Goal: Transaction & Acquisition: Purchase product/service

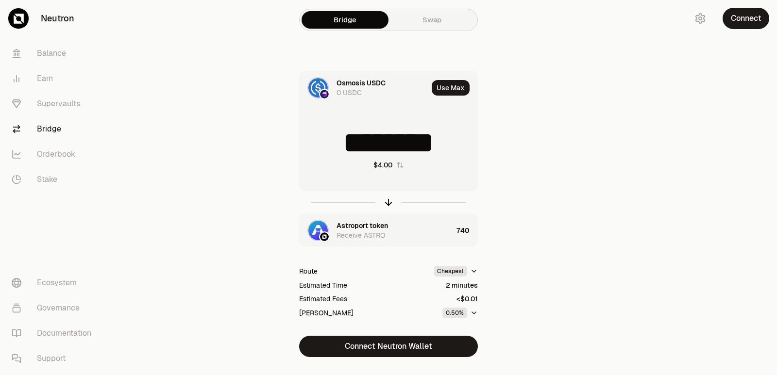
click at [386, 204] on icon "button" at bounding box center [388, 202] width 11 height 11
click at [381, 148] on input "********" at bounding box center [388, 142] width 178 height 29
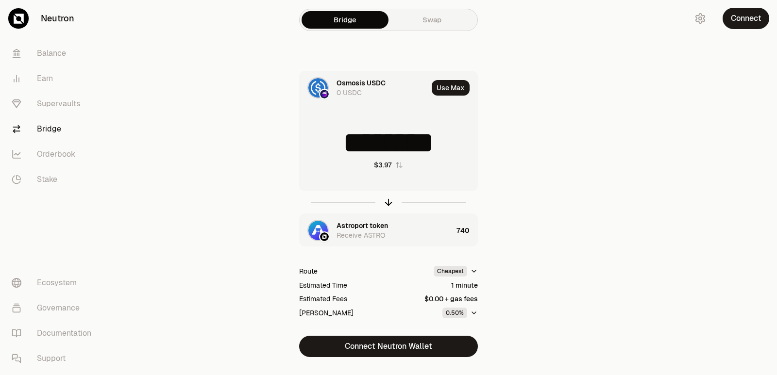
click at [381, 148] on input "********" at bounding box center [388, 142] width 178 height 29
click at [388, 201] on icon "button" at bounding box center [388, 202] width 11 height 11
type input "*"
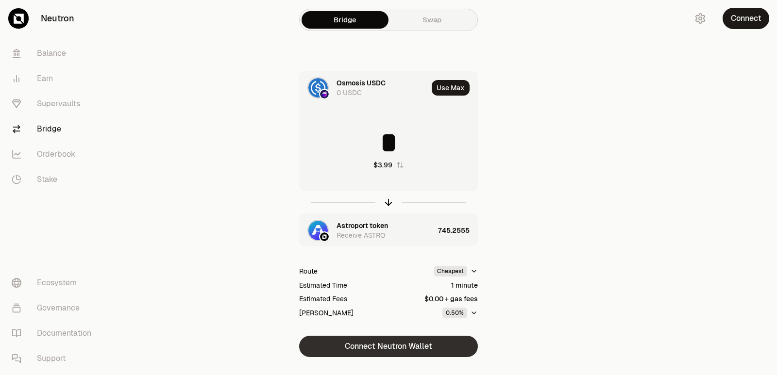
click at [402, 352] on button "Connect Neutron Wallet" at bounding box center [388, 346] width 179 height 21
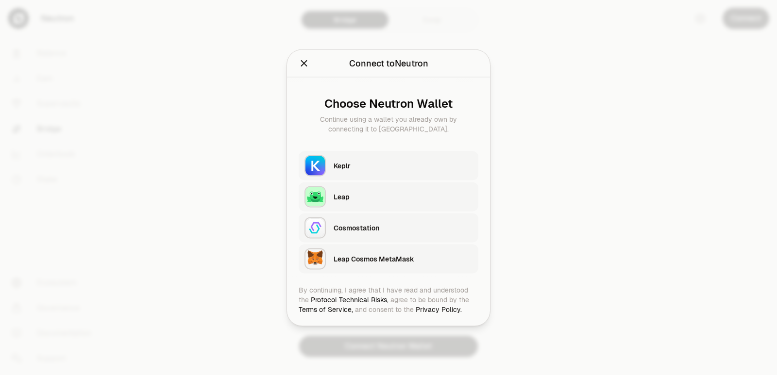
click at [363, 165] on div "Keplr" at bounding box center [402, 166] width 139 height 10
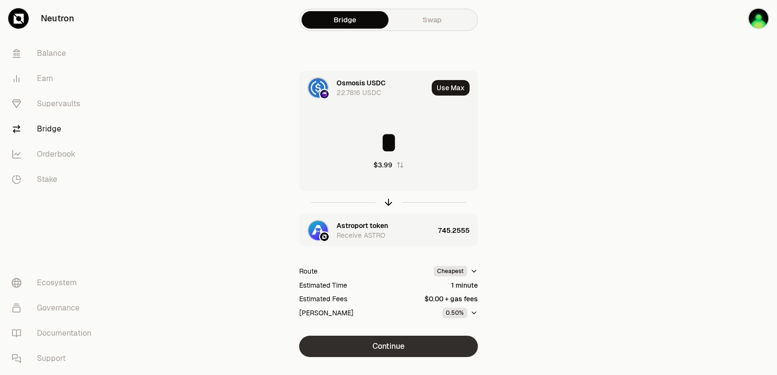
click at [393, 349] on button "Continue" at bounding box center [388, 346] width 179 height 21
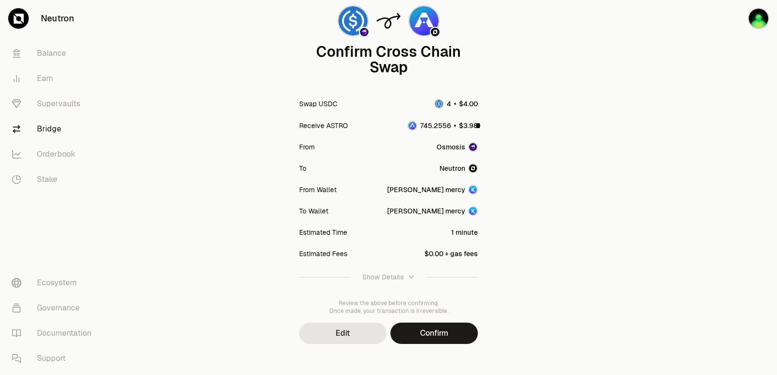
scroll to position [80, 0]
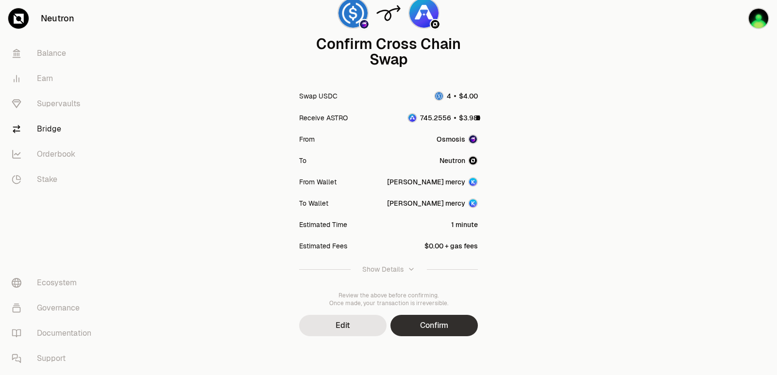
click at [445, 334] on button "Confirm" at bounding box center [433, 325] width 87 height 21
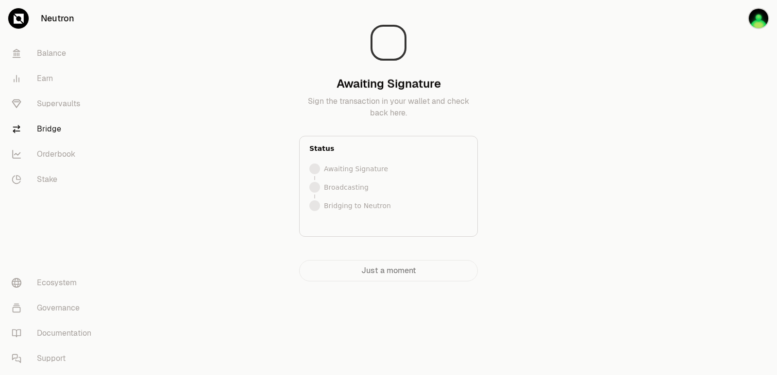
scroll to position [0, 0]
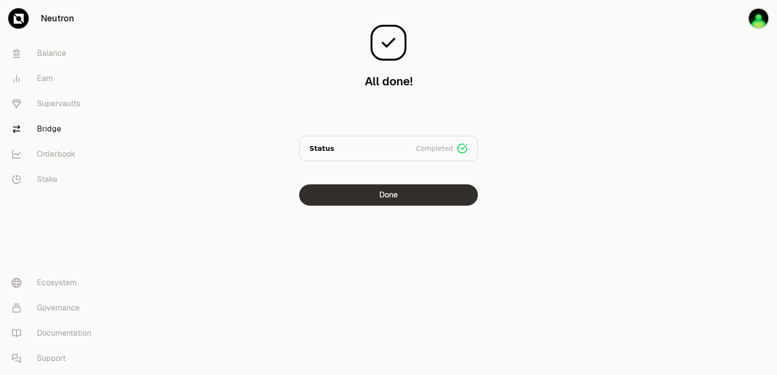
click at [418, 198] on button "Done" at bounding box center [388, 194] width 179 height 21
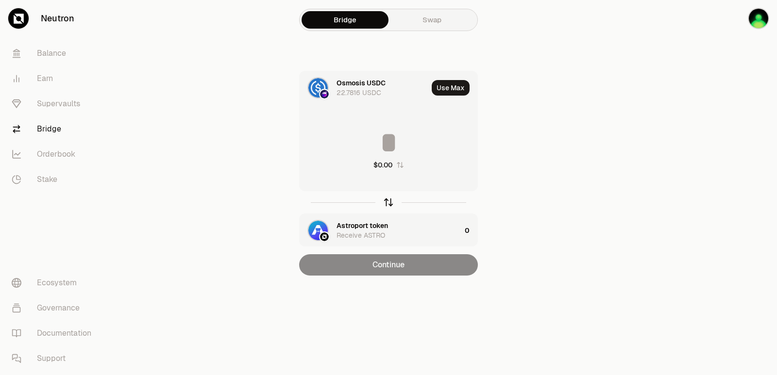
click at [393, 199] on icon "button" at bounding box center [388, 202] width 11 height 11
click at [460, 81] on button "Use Max" at bounding box center [451, 88] width 38 height 16
type input "**********"
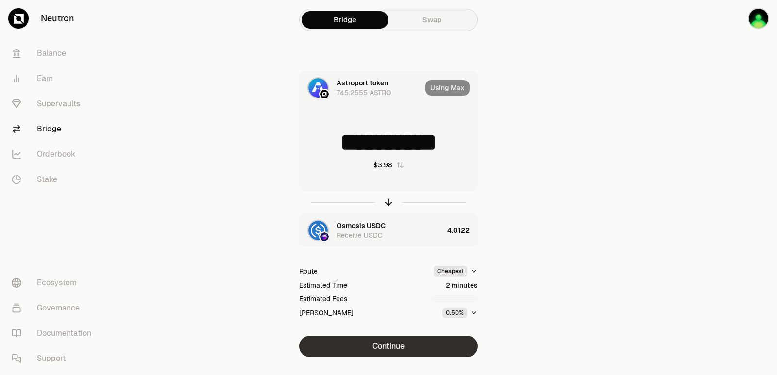
click at [375, 338] on button "Continue" at bounding box center [388, 346] width 179 height 21
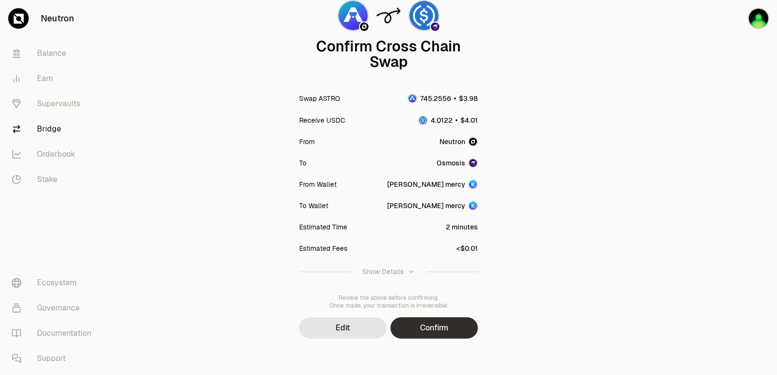
scroll to position [80, 0]
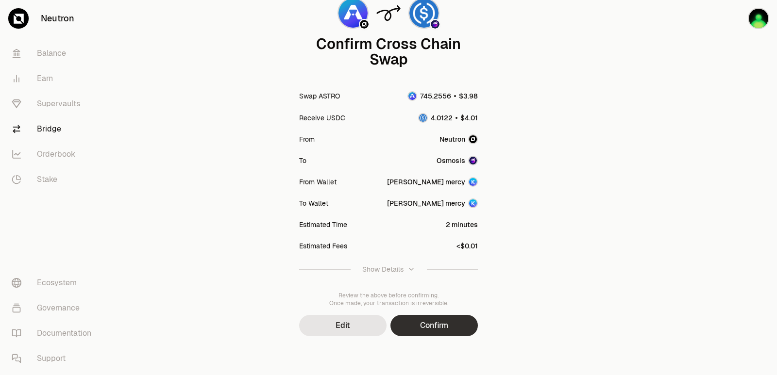
click at [422, 333] on button "Confirm" at bounding box center [433, 325] width 87 height 21
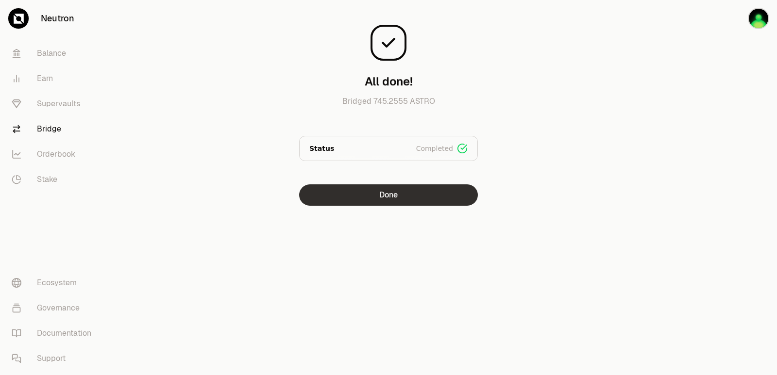
click at [392, 197] on button "Done" at bounding box center [388, 194] width 179 height 21
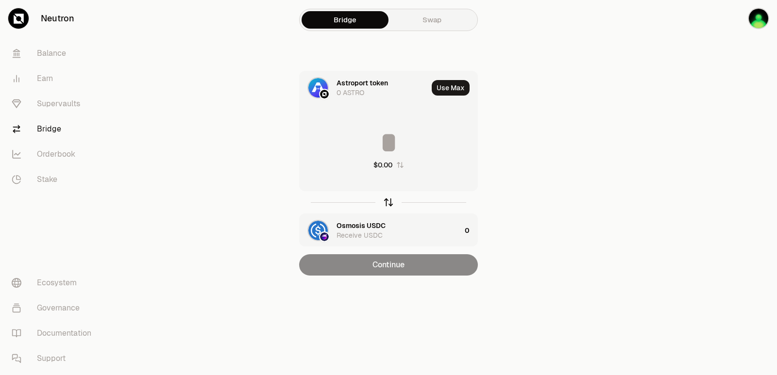
click at [388, 202] on icon "button" at bounding box center [388, 202] width 0 height 6
click at [367, 226] on div "Astroport token" at bounding box center [361, 226] width 51 height 10
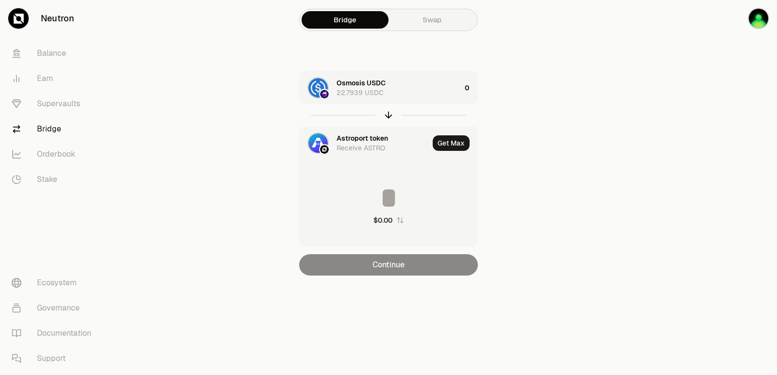
click at [377, 133] on div "Astroport token Receive ASTRO" at bounding box center [363, 143] width 129 height 33
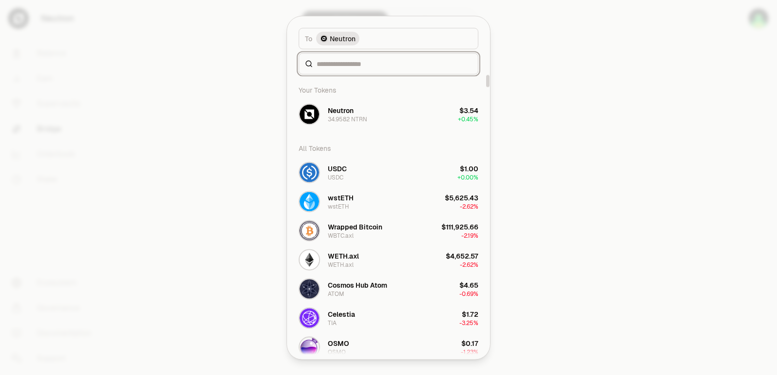
click at [357, 61] on input at bounding box center [393, 64] width 155 height 10
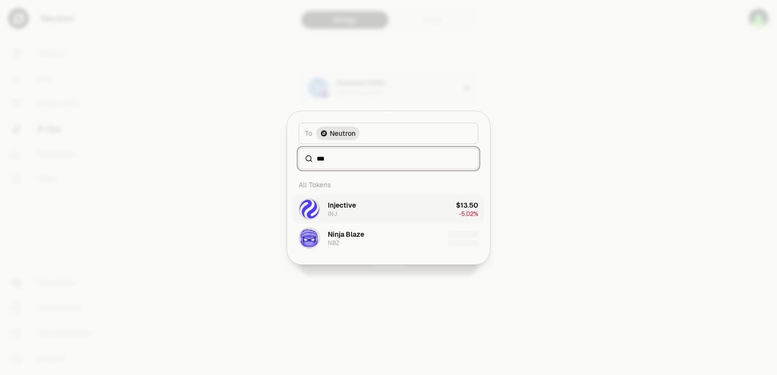
type input "***"
click at [363, 205] on button "Injective INJ $13.50 -5.02%" at bounding box center [388, 209] width 191 height 29
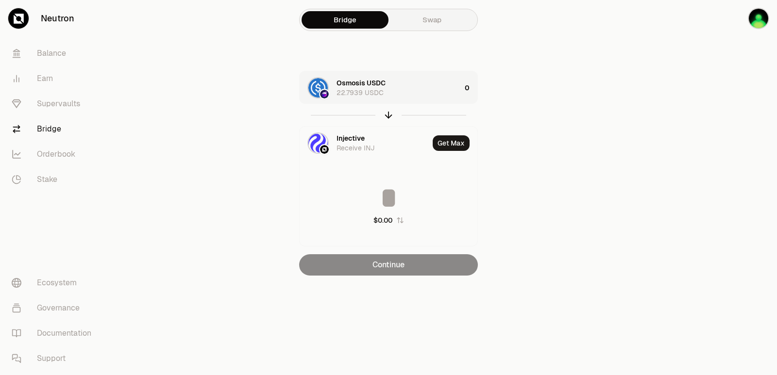
click at [404, 88] on div "Osmosis USDC 22.7939 USDC" at bounding box center [398, 87] width 124 height 19
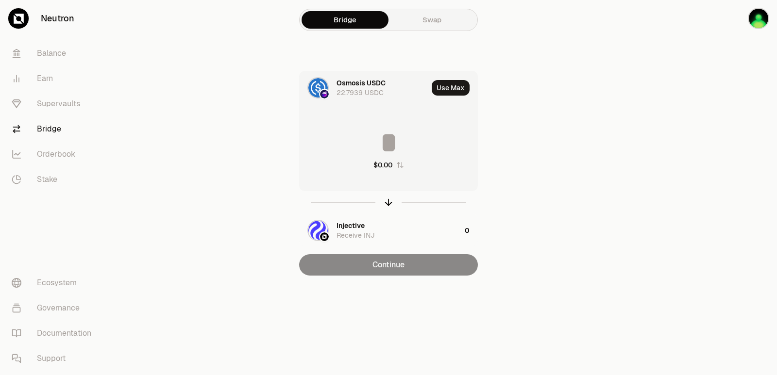
click at [407, 142] on input at bounding box center [388, 142] width 178 height 29
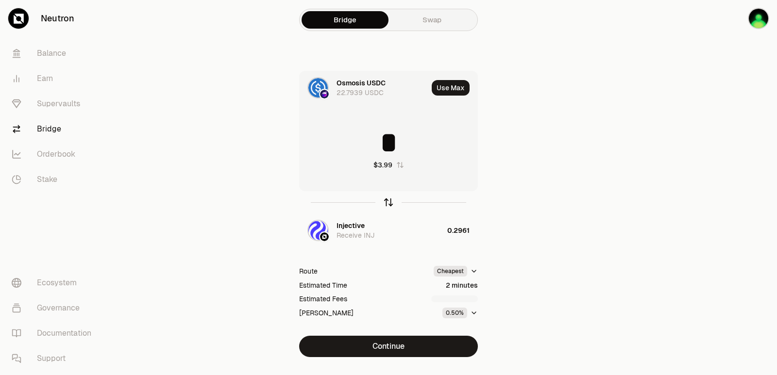
click at [388, 202] on icon "button" at bounding box center [388, 202] width 11 height 11
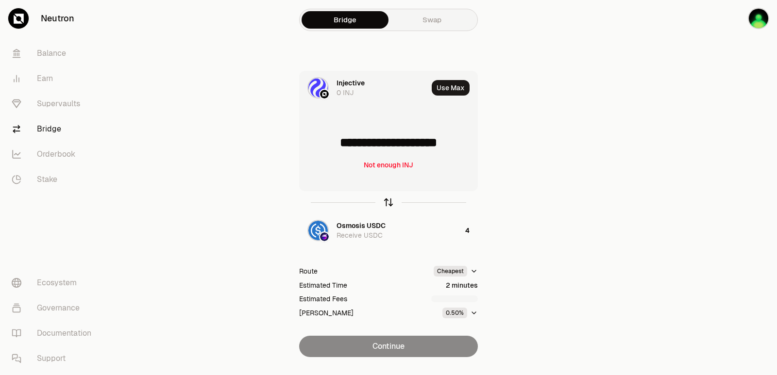
click at [388, 202] on icon "button" at bounding box center [388, 202] width 11 height 11
type input "*"
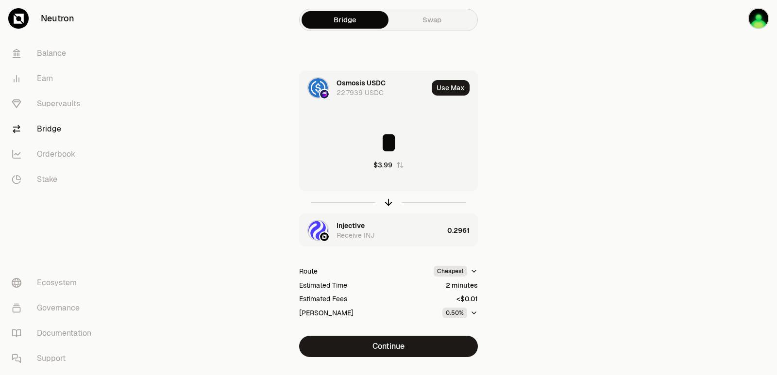
click at [359, 225] on div "Injective" at bounding box center [350, 226] width 28 height 10
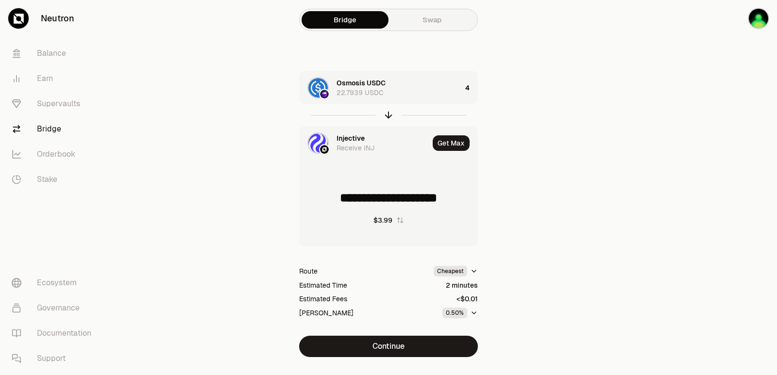
click at [349, 133] on div "Injective Receive INJ" at bounding box center [363, 143] width 129 height 33
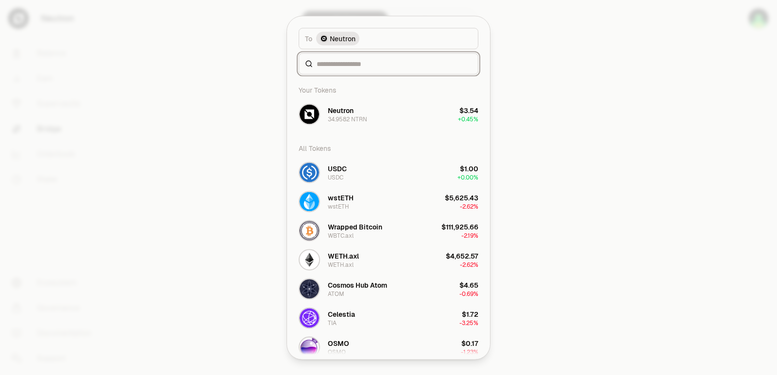
click at [357, 65] on input at bounding box center [393, 64] width 155 height 10
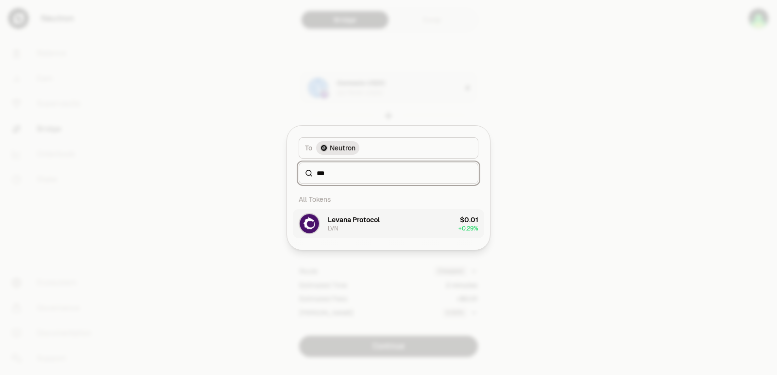
type input "***"
click at [345, 235] on button "Levana Protocol LVN $0.01 + 0.29%" at bounding box center [388, 223] width 191 height 29
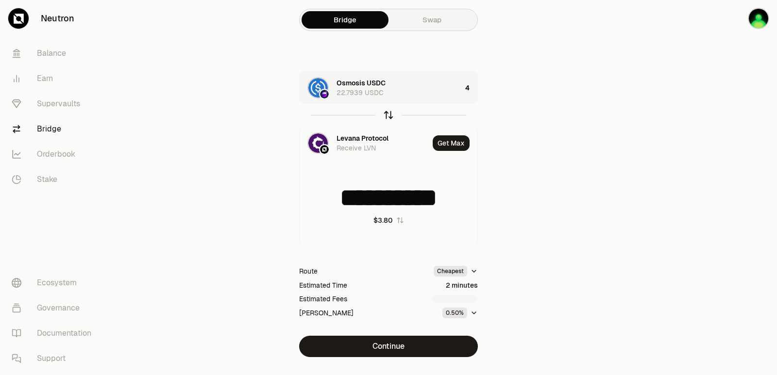
click at [388, 115] on icon "button" at bounding box center [388, 115] width 11 height 11
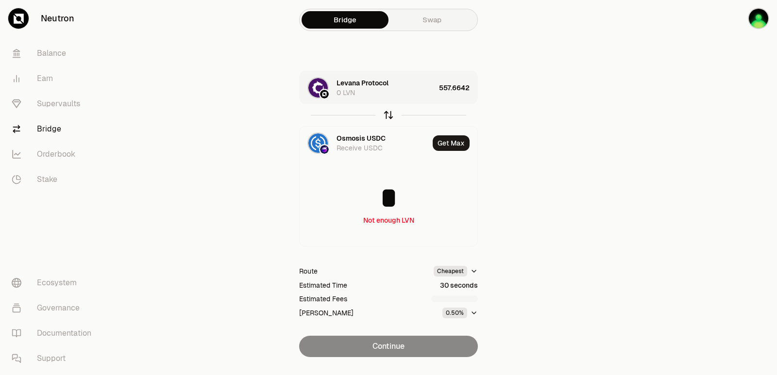
click at [388, 115] on icon "button" at bounding box center [388, 115] width 11 height 11
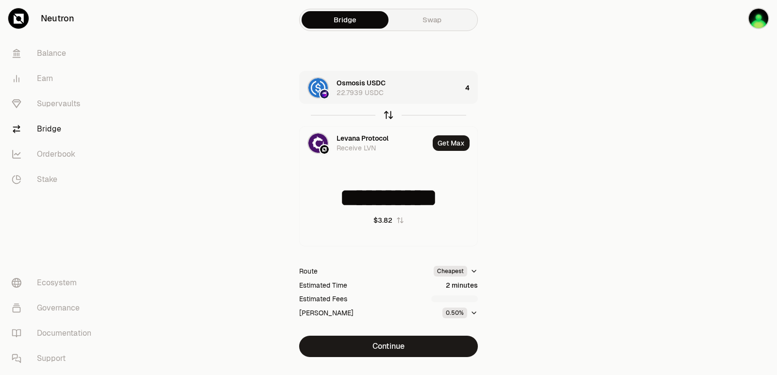
click at [388, 115] on icon "button" at bounding box center [388, 115] width 11 height 11
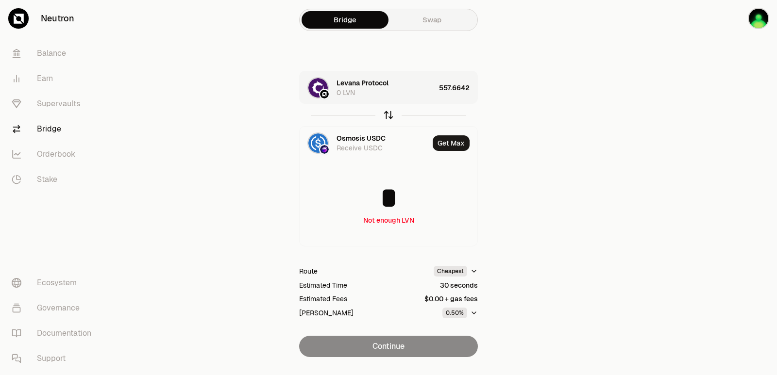
click at [388, 115] on icon "button" at bounding box center [388, 115] width 11 height 11
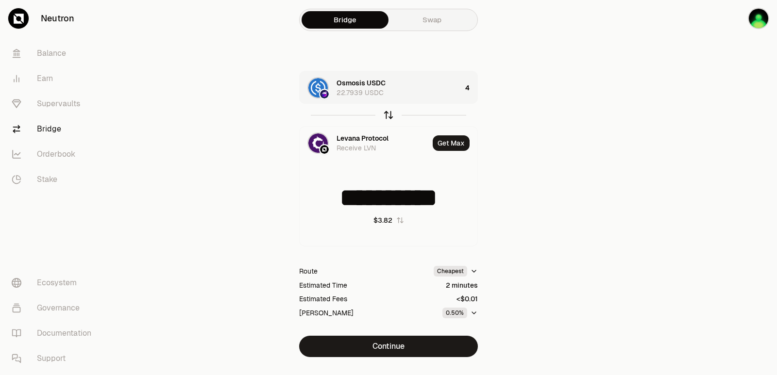
click at [388, 115] on icon "button" at bounding box center [388, 115] width 11 height 11
type input "*"
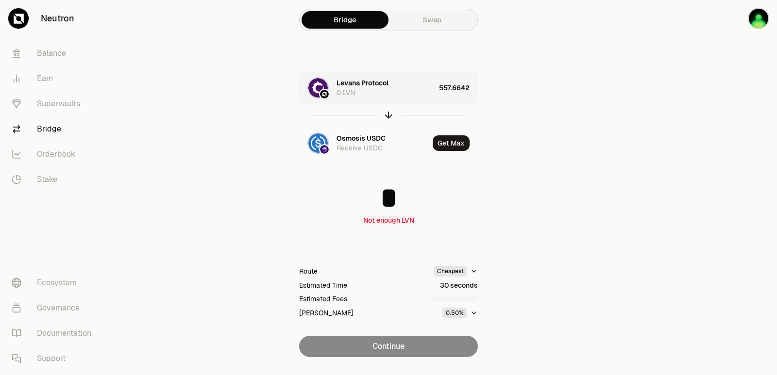
click at [401, 94] on div "Levana Protocol 0 LVN" at bounding box center [385, 87] width 99 height 19
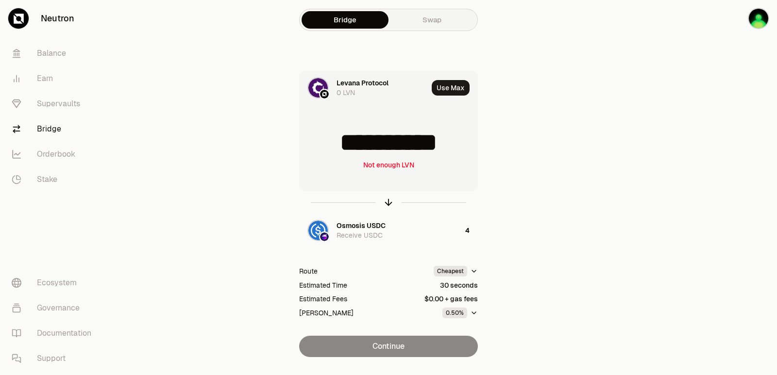
drag, startPoint x: 465, startPoint y: 144, endPoint x: 338, endPoint y: 144, distance: 127.2
click at [338, 144] on input "**********" at bounding box center [388, 142] width 178 height 29
type input "***"
click at [388, 201] on icon "button" at bounding box center [388, 202] width 11 height 11
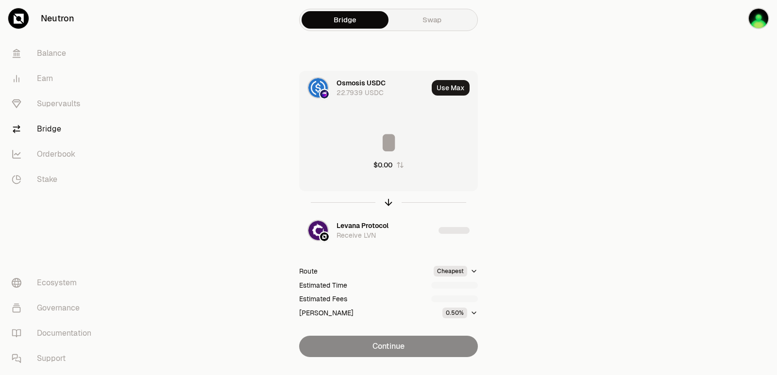
click at [394, 147] on input at bounding box center [388, 142] width 178 height 29
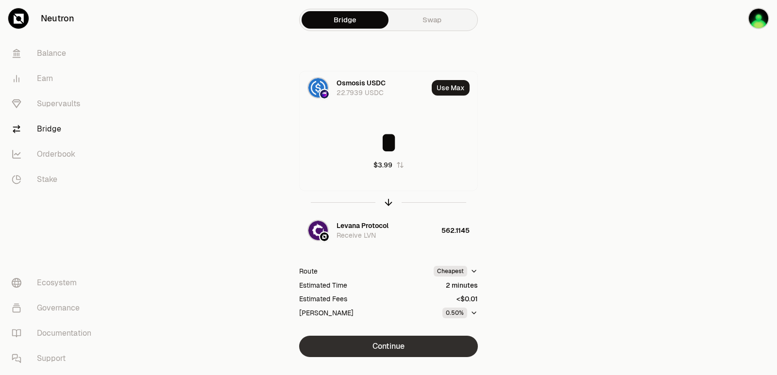
type input "*"
click at [382, 347] on button "Continue" at bounding box center [388, 346] width 179 height 21
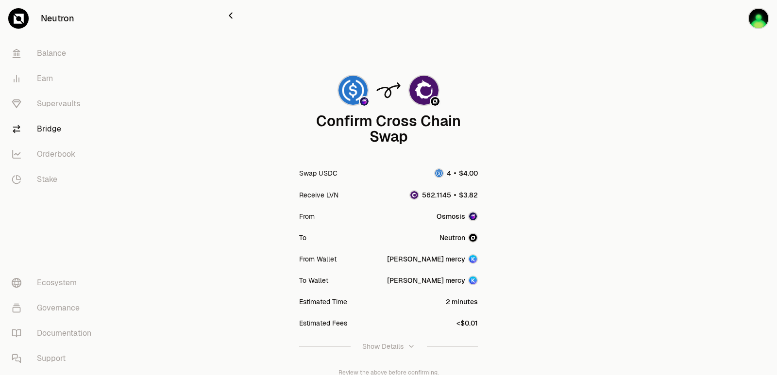
scroll to position [80, 0]
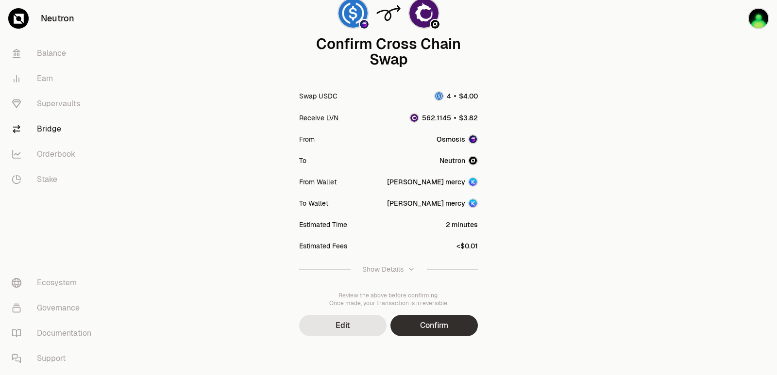
click at [422, 336] on button "Confirm" at bounding box center [433, 325] width 87 height 21
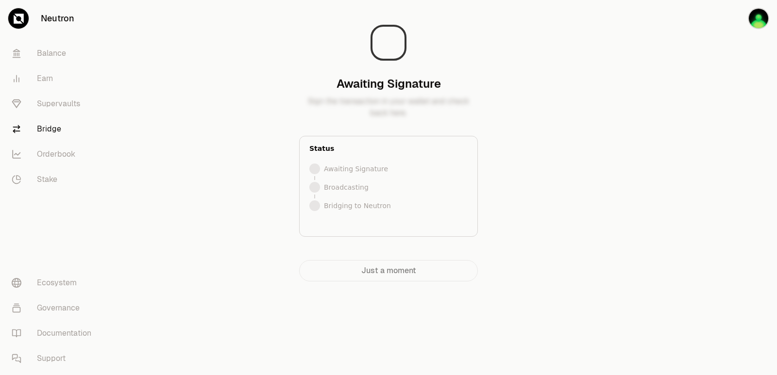
scroll to position [0, 0]
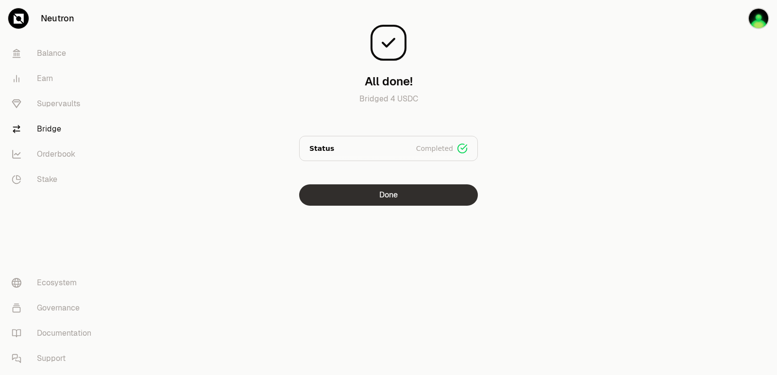
click at [398, 200] on button "Done" at bounding box center [388, 194] width 179 height 21
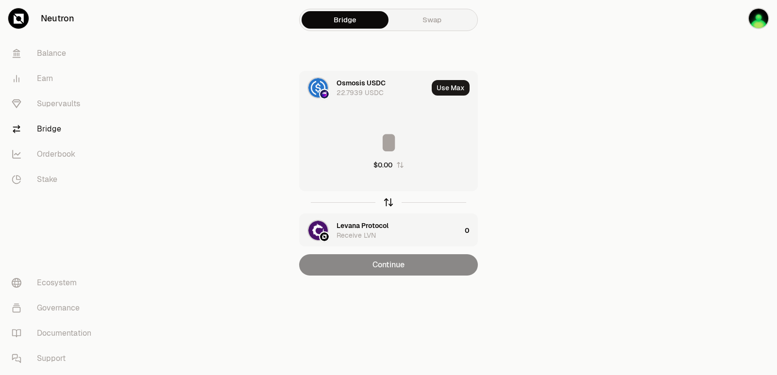
click at [389, 204] on icon "button" at bounding box center [388, 202] width 11 height 11
click at [448, 82] on button "Use Max" at bounding box center [451, 88] width 38 height 16
type input "**********"
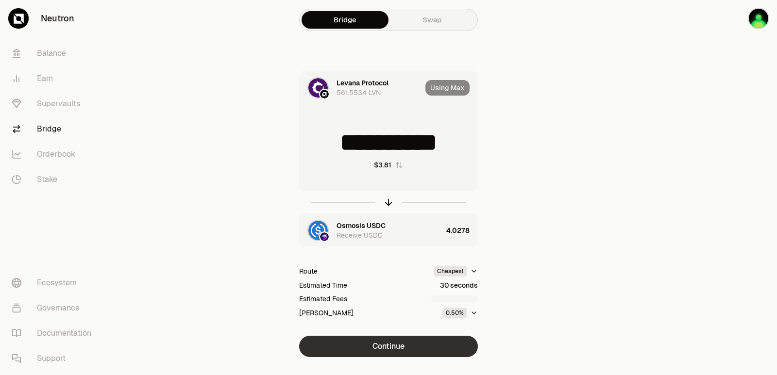
click at [394, 344] on button "Continue" at bounding box center [388, 346] width 179 height 21
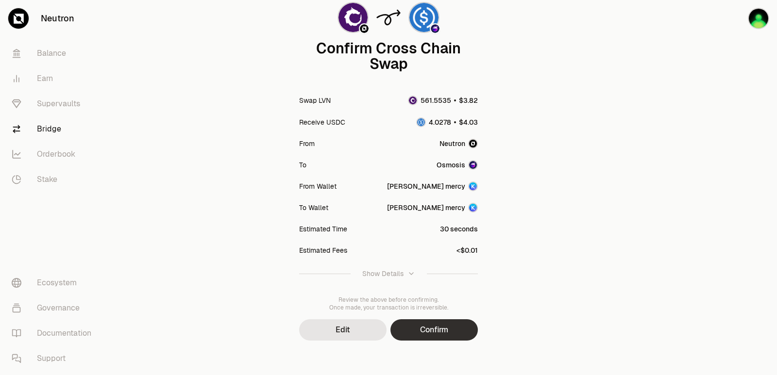
scroll to position [80, 0]
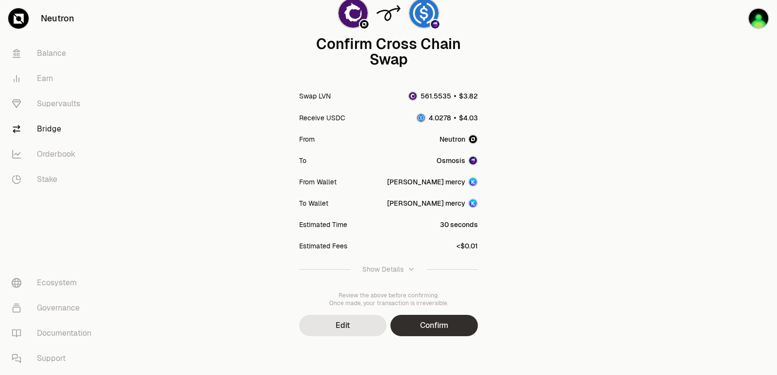
click at [453, 326] on button "Confirm" at bounding box center [433, 325] width 87 height 21
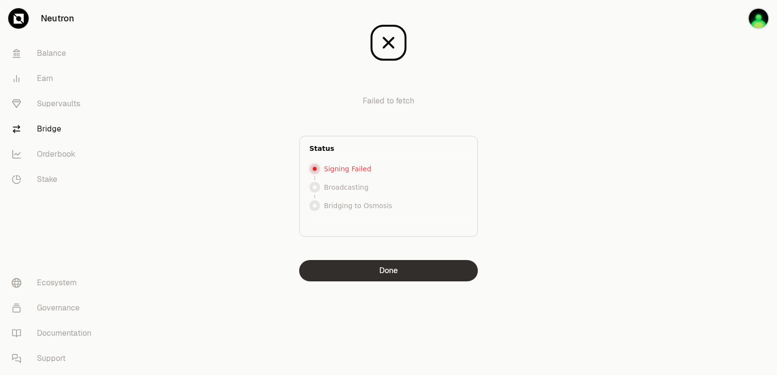
click at [394, 281] on button "Done" at bounding box center [388, 270] width 179 height 21
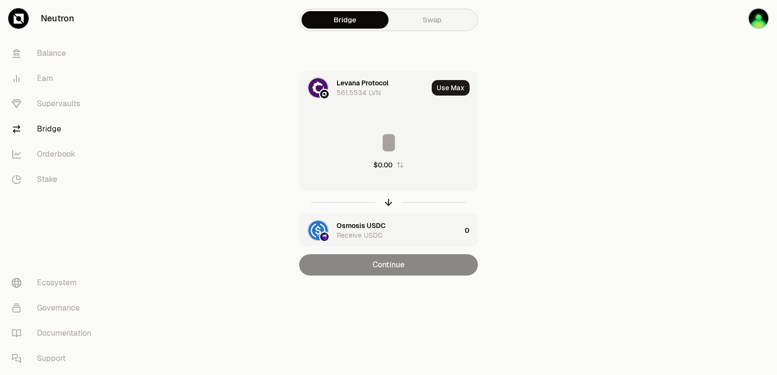
click at [448, 90] on button "Use Max" at bounding box center [451, 88] width 38 height 16
type input "**********"
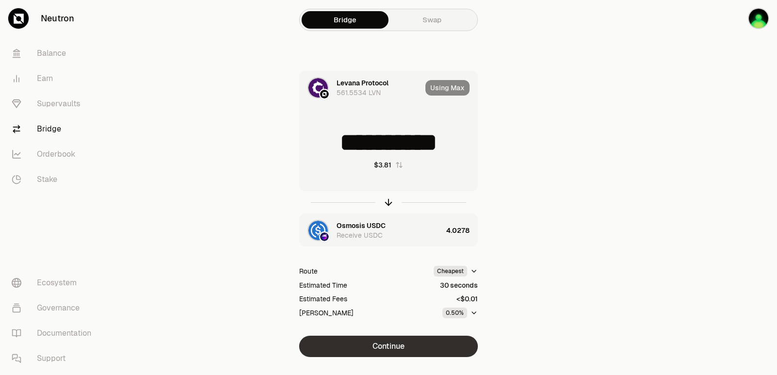
click at [410, 339] on button "Continue" at bounding box center [388, 346] width 179 height 21
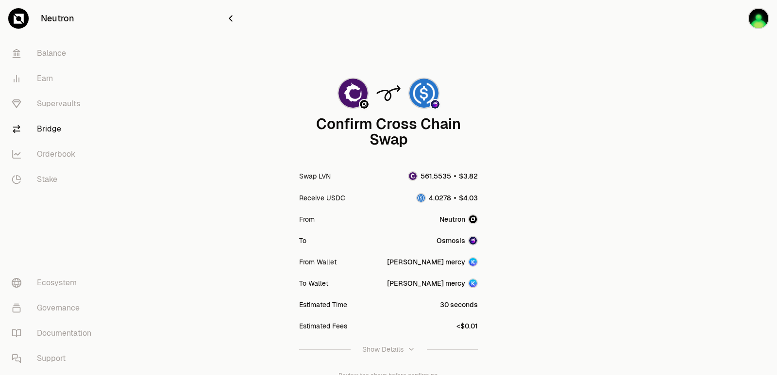
scroll to position [80, 0]
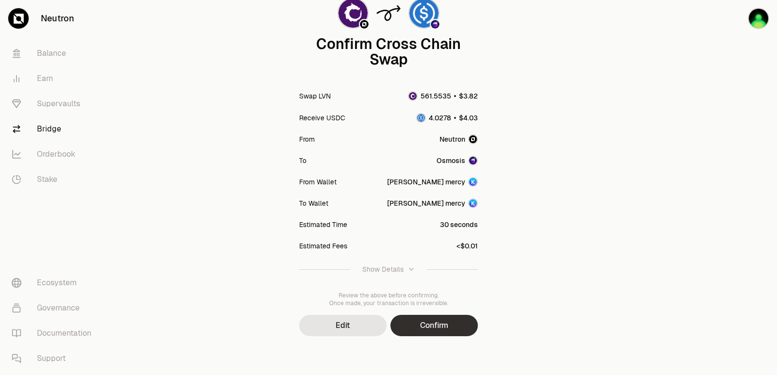
click at [448, 323] on button "Confirm" at bounding box center [433, 325] width 87 height 21
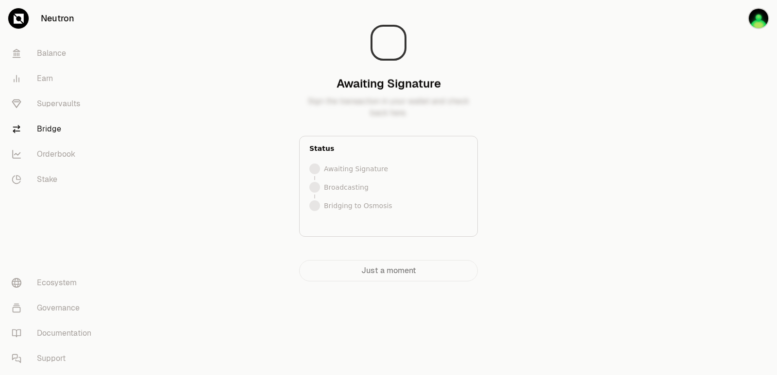
scroll to position [0, 0]
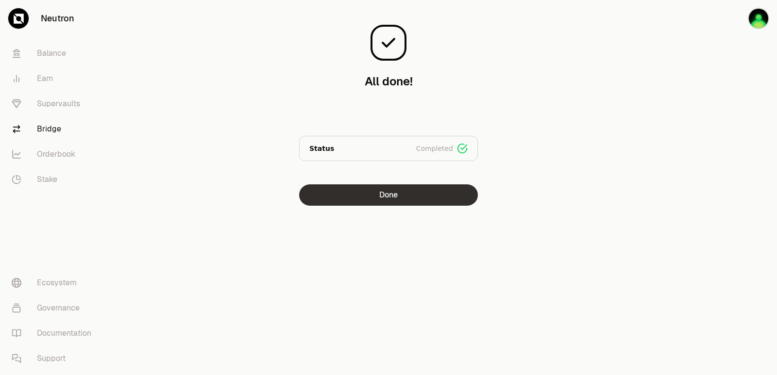
click at [421, 194] on button "Done" at bounding box center [388, 194] width 179 height 21
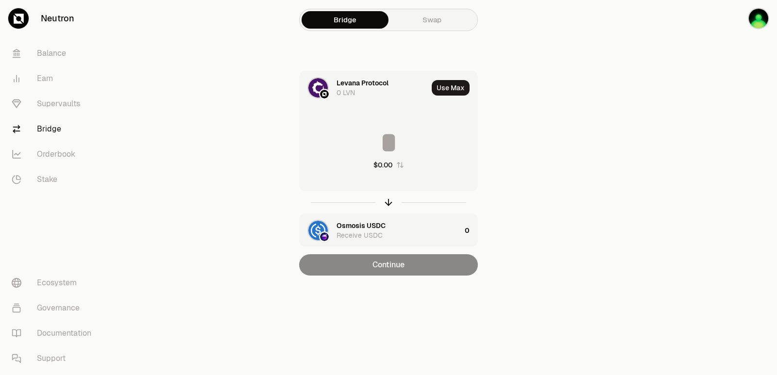
click at [395, 199] on div at bounding box center [388, 202] width 179 height 22
click at [392, 200] on icon "button" at bounding box center [388, 202] width 11 height 11
click at [375, 223] on div "Levana Protocol" at bounding box center [362, 226] width 52 height 10
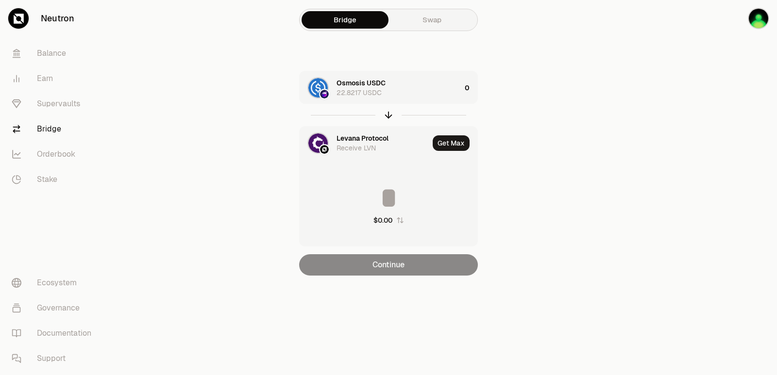
click at [354, 136] on div "Levana Protocol" at bounding box center [362, 138] width 52 height 10
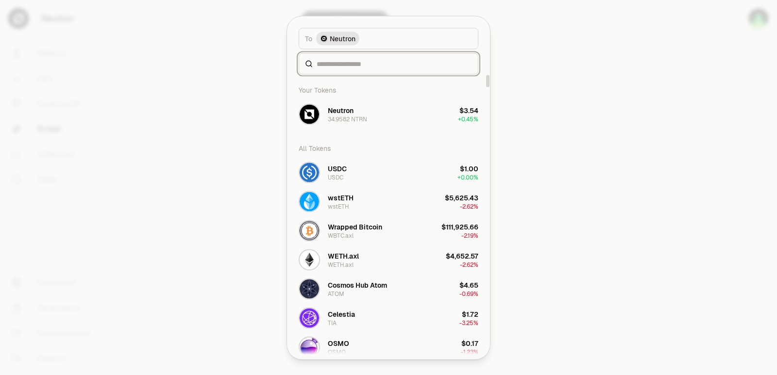
click at [342, 62] on input at bounding box center [393, 64] width 155 height 10
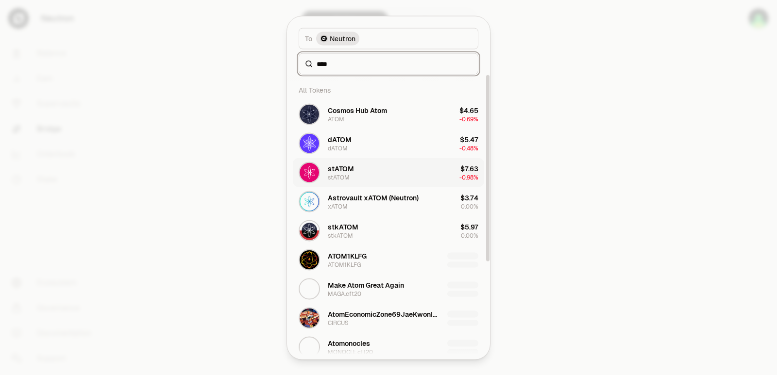
type input "****"
click at [372, 177] on button "[PERSON_NAME] [PERSON_NAME] $7.63 -0.98%" at bounding box center [388, 172] width 191 height 29
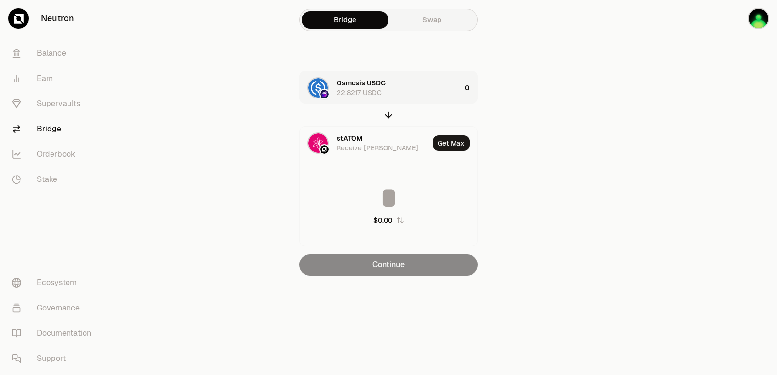
click at [413, 90] on div "Osmosis USDC 22.8217 USDC" at bounding box center [398, 87] width 124 height 19
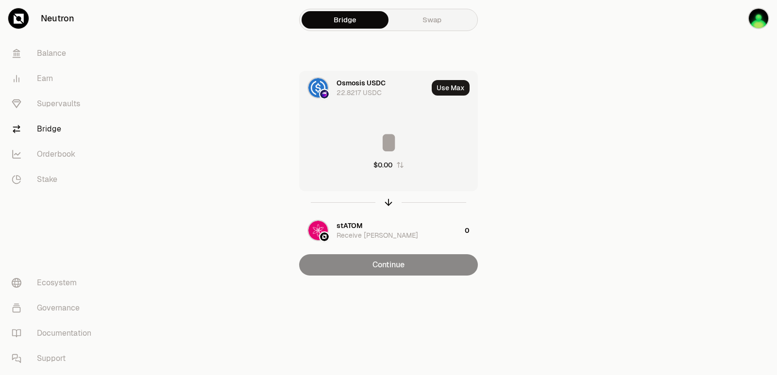
click at [386, 143] on input at bounding box center [388, 142] width 178 height 29
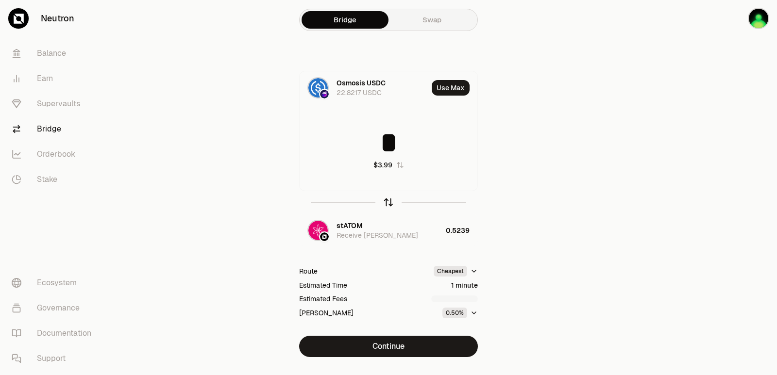
type input "*"
click at [389, 201] on icon "button" at bounding box center [388, 202] width 11 height 11
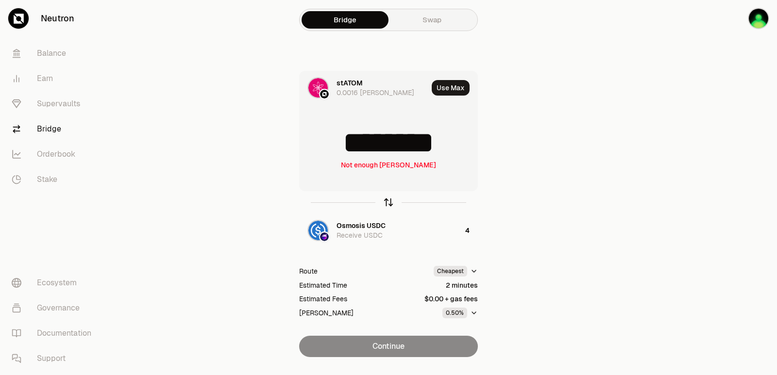
click at [389, 201] on icon "button" at bounding box center [388, 202] width 11 height 11
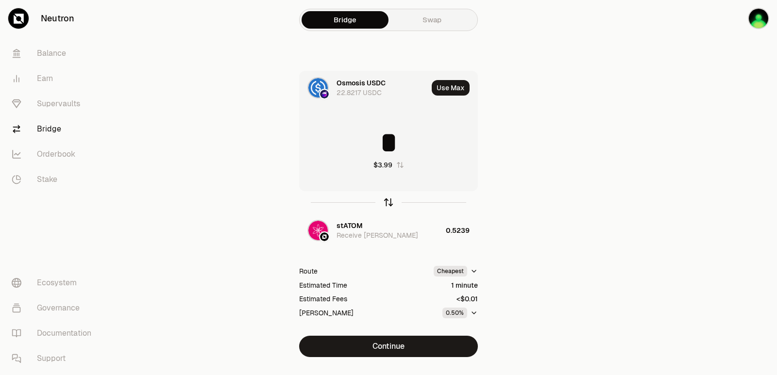
click at [389, 201] on icon "button" at bounding box center [388, 202] width 11 height 11
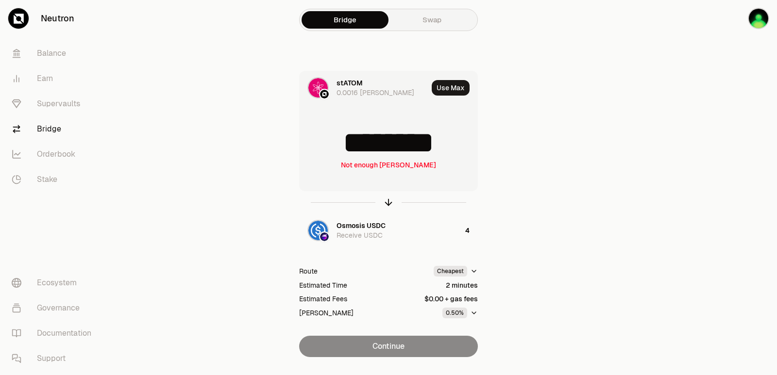
drag, startPoint x: 464, startPoint y: 141, endPoint x: 392, endPoint y: 142, distance: 72.3
click at [392, 142] on input "********" at bounding box center [388, 142] width 178 height 29
type input "******"
click at [387, 202] on icon "button" at bounding box center [388, 202] width 11 height 11
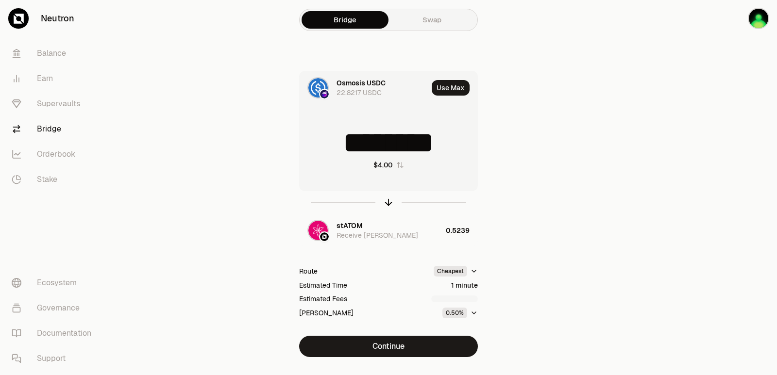
click at [379, 142] on input "********" at bounding box center [388, 142] width 178 height 29
click at [440, 86] on button "Use Max" at bounding box center [451, 88] width 38 height 16
click at [386, 203] on icon "button" at bounding box center [388, 202] width 11 height 11
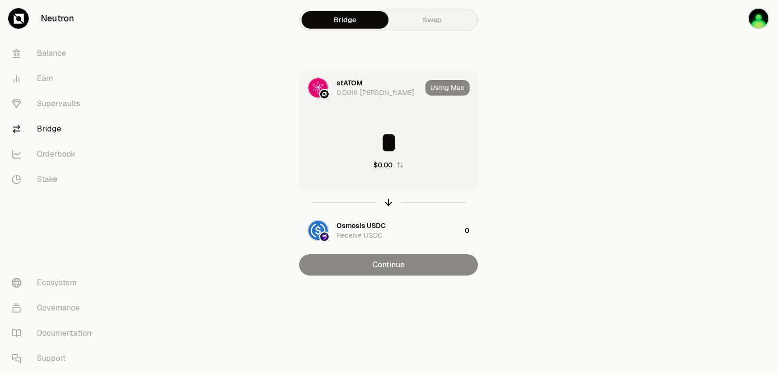
click at [385, 138] on input "*" at bounding box center [388, 142] width 178 height 29
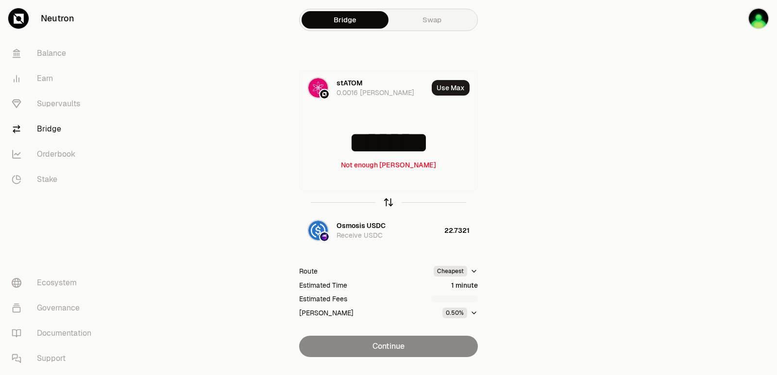
type input "*******"
click at [387, 199] on icon "button" at bounding box center [388, 202] width 11 height 11
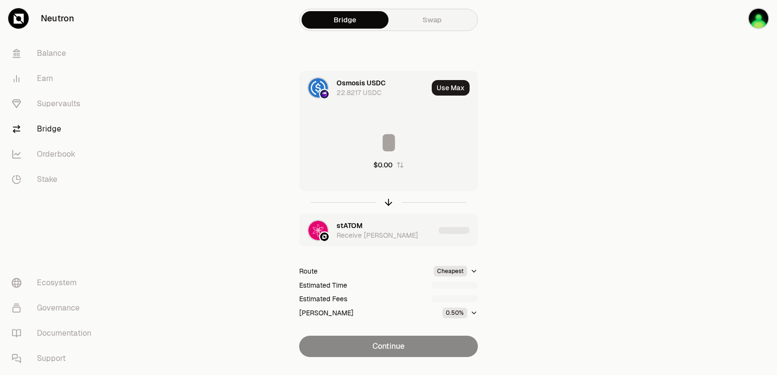
type input "*********"
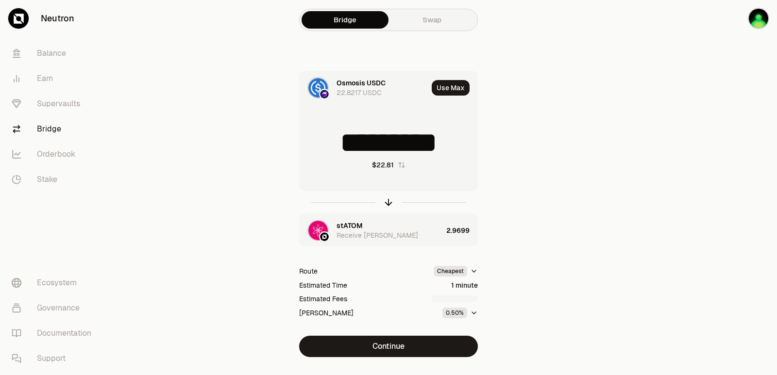
click at [371, 225] on div "[PERSON_NAME] Receive [PERSON_NAME]" at bounding box center [389, 230] width 106 height 19
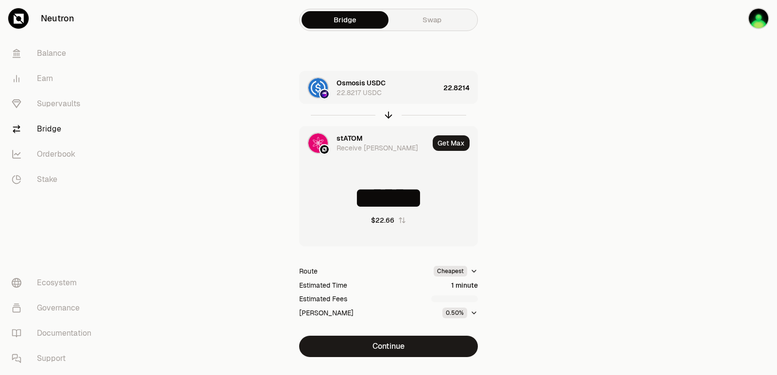
click at [351, 137] on div "stATOM" at bounding box center [349, 138] width 26 height 10
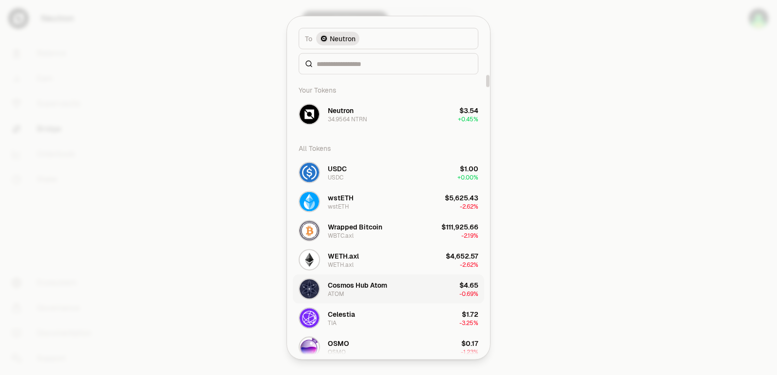
click at [372, 296] on div "Cosmos Hub Atom ATOM" at bounding box center [357, 288] width 59 height 17
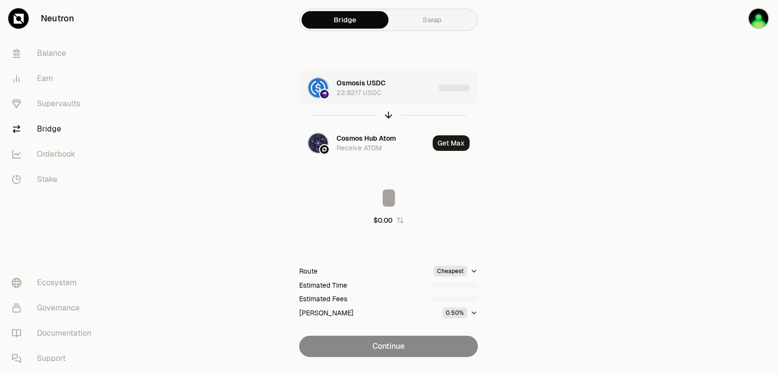
click at [413, 87] on div "Osmosis USDC 22.8217 USDC" at bounding box center [385, 87] width 98 height 19
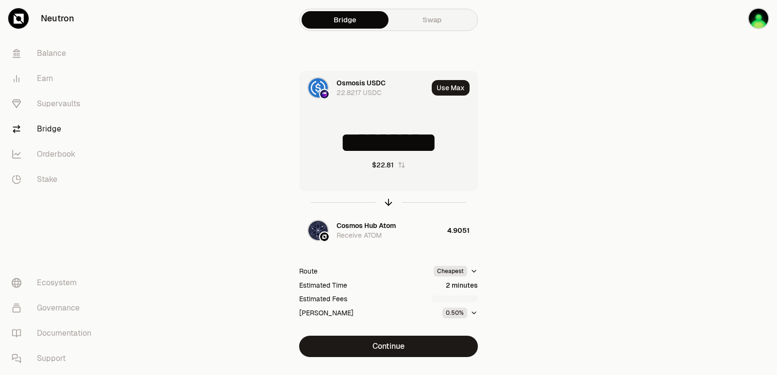
click at [449, 86] on button "Use Max" at bounding box center [451, 88] width 38 height 16
type input "*********"
click at [385, 202] on icon "button" at bounding box center [388, 200] width 6 height 3
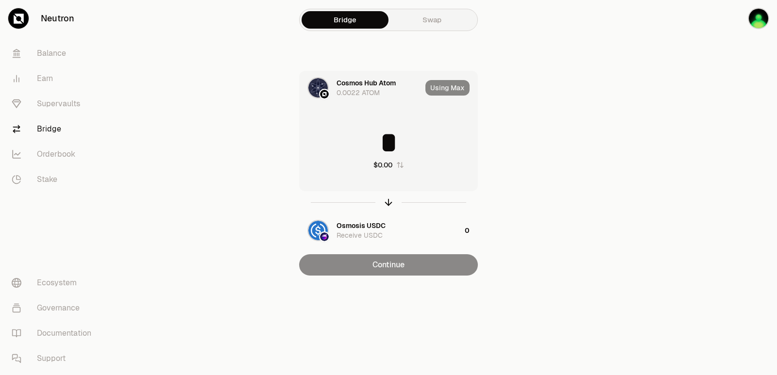
click at [373, 136] on input "*" at bounding box center [388, 142] width 178 height 29
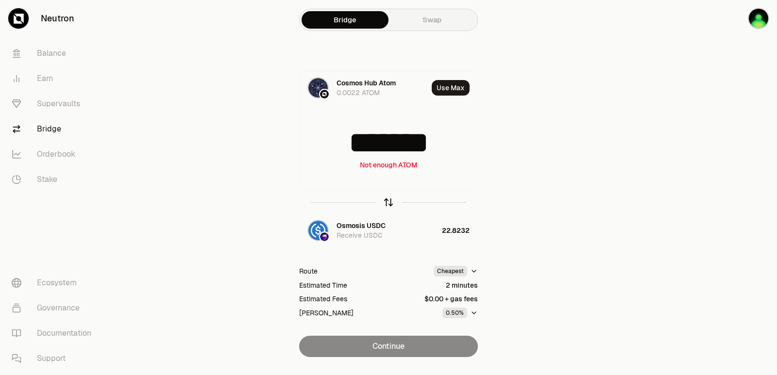
type input "*******"
click at [388, 202] on icon "button" at bounding box center [388, 202] width 11 height 11
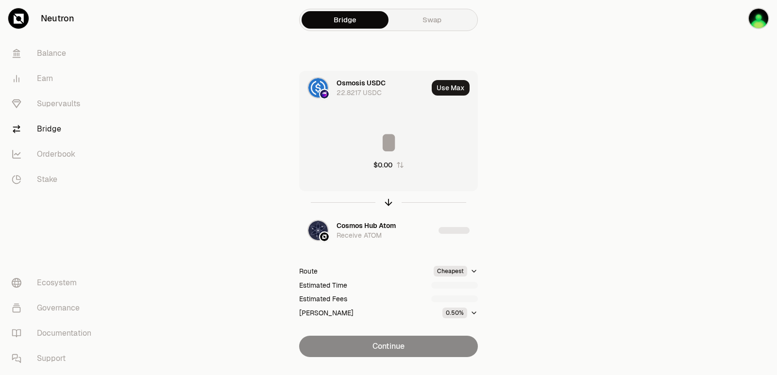
click at [379, 153] on input at bounding box center [388, 142] width 178 height 29
click at [378, 153] on input "*********" at bounding box center [388, 142] width 178 height 29
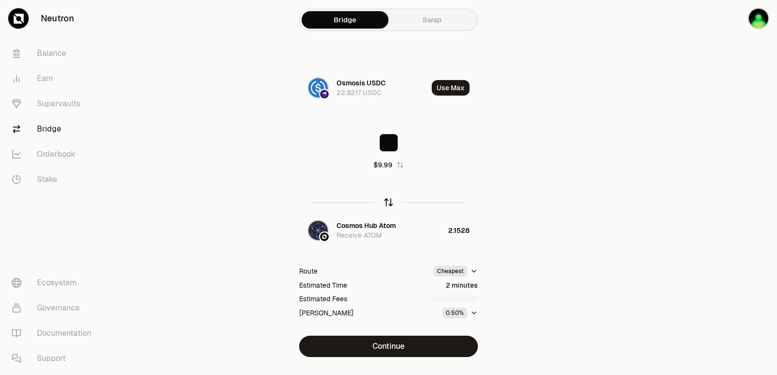
type input "**"
click at [388, 201] on icon "button" at bounding box center [388, 202] width 0 height 6
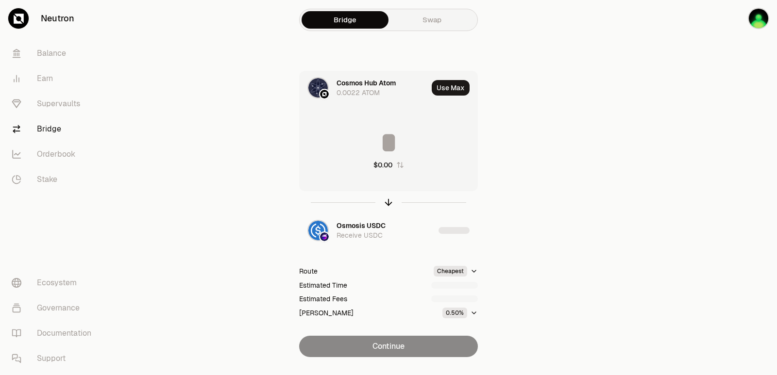
click at [367, 134] on input at bounding box center [388, 142] width 178 height 29
type input "******"
click at [387, 202] on icon "button" at bounding box center [388, 202] width 11 height 11
click at [374, 148] on input at bounding box center [388, 142] width 178 height 29
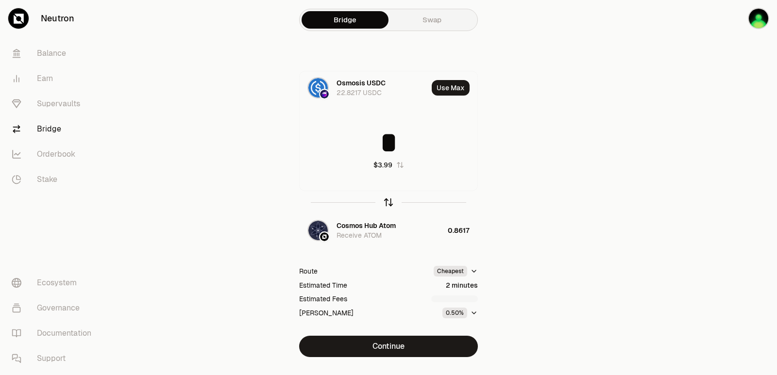
type input "*"
click at [386, 199] on icon "button" at bounding box center [388, 202] width 11 height 11
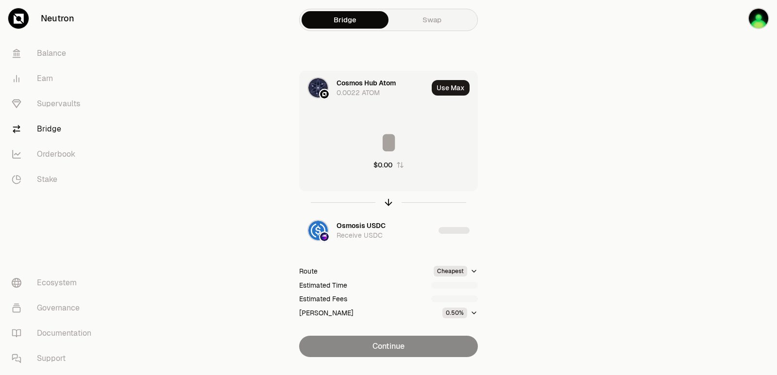
click at [382, 144] on input at bounding box center [388, 142] width 178 height 29
type input "******"
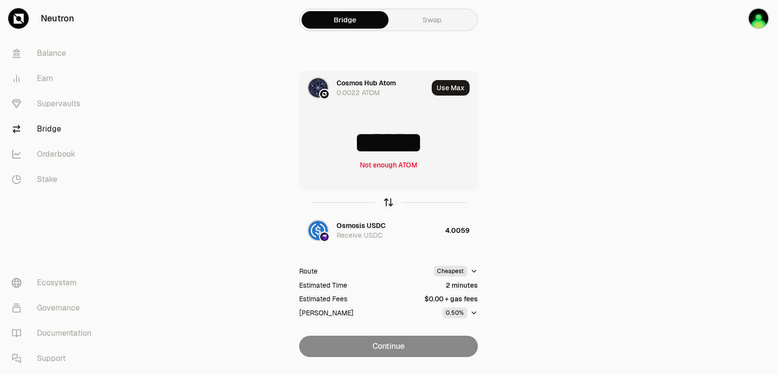
click at [391, 200] on icon "button" at bounding box center [388, 202] width 11 height 11
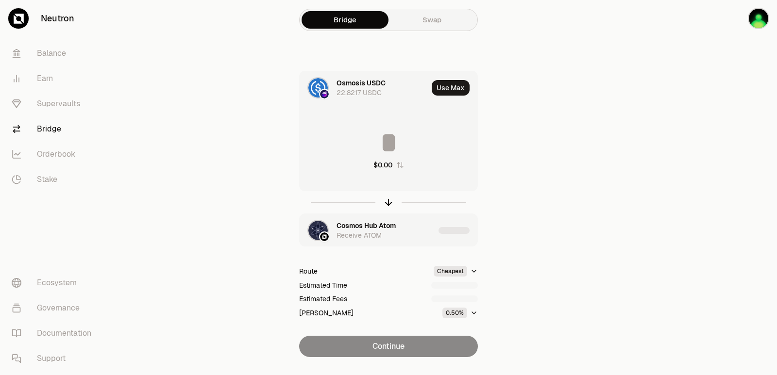
click at [365, 231] on div "Receive ATOM" at bounding box center [358, 236] width 45 height 10
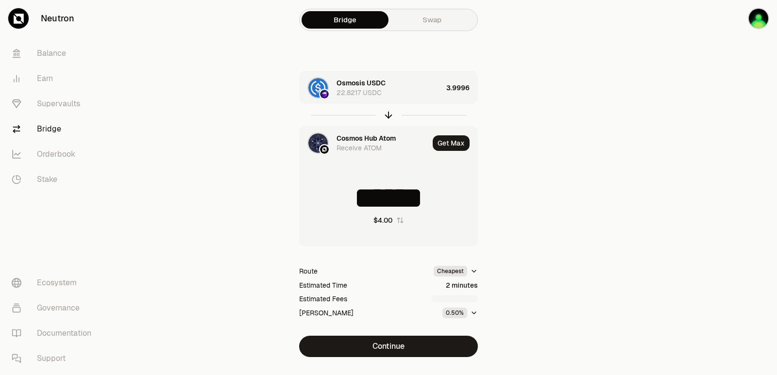
click at [361, 138] on div "Cosmos Hub Atom" at bounding box center [365, 138] width 59 height 10
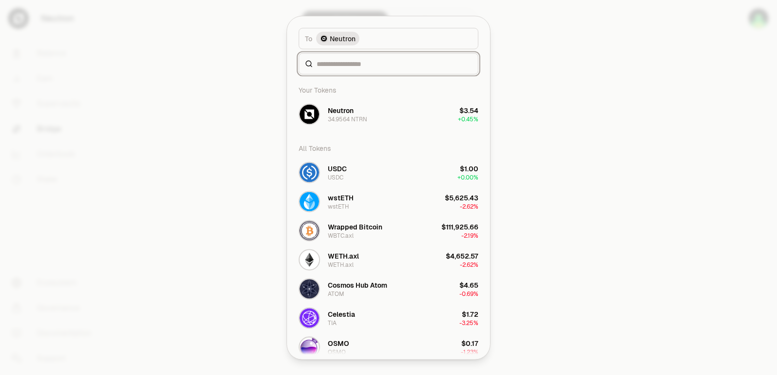
click at [332, 66] on input at bounding box center [393, 64] width 155 height 10
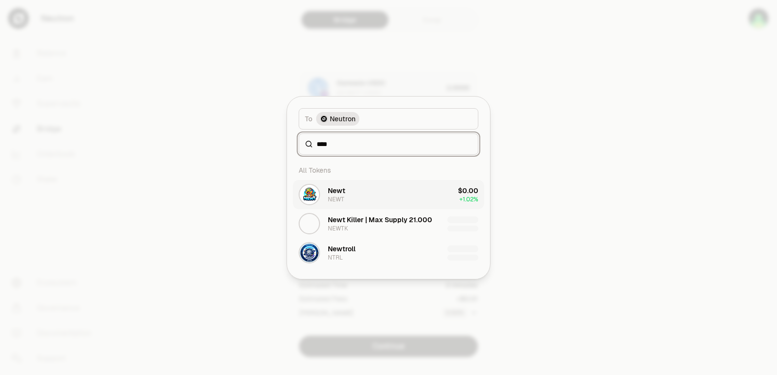
type input "****"
click at [397, 192] on button "Newt NEWT $0.00 + 1.02%" at bounding box center [388, 194] width 191 height 29
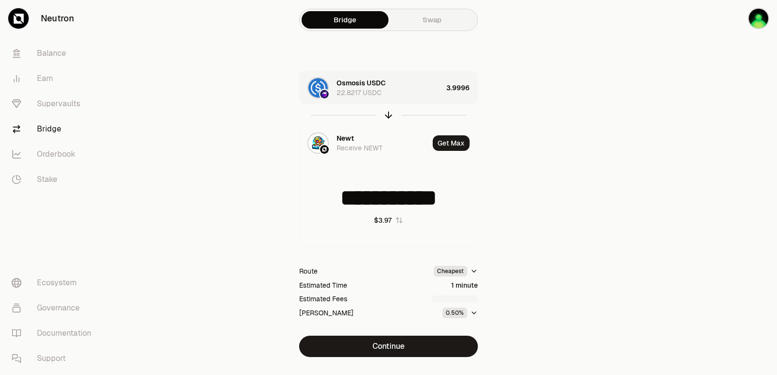
click at [382, 117] on div at bounding box center [388, 115] width 179 height 22
click at [386, 116] on icon "button" at bounding box center [388, 115] width 11 height 11
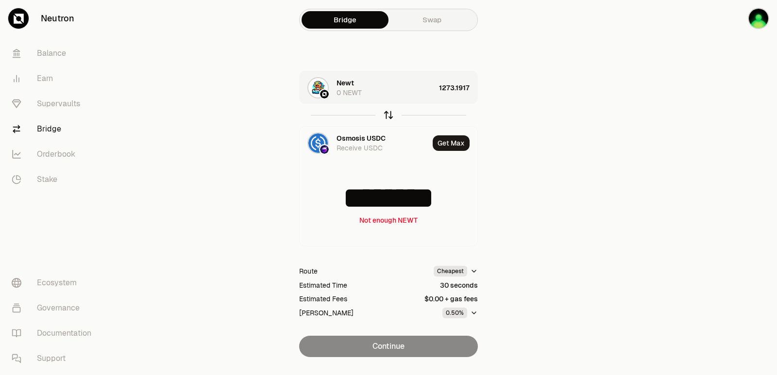
click at [386, 116] on icon "button" at bounding box center [388, 115] width 11 height 11
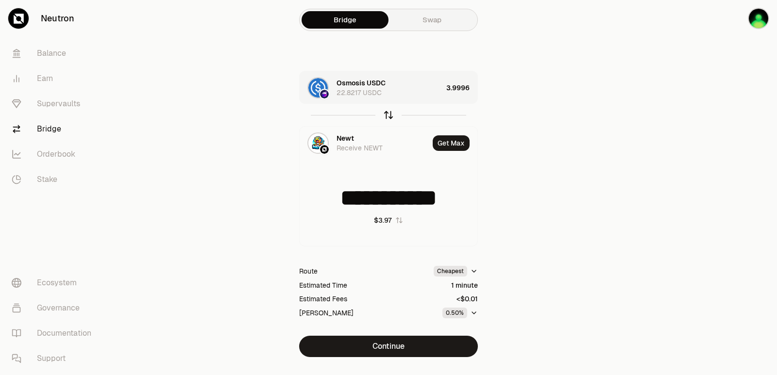
click at [386, 116] on icon "button" at bounding box center [388, 115] width 11 height 11
type input "********"
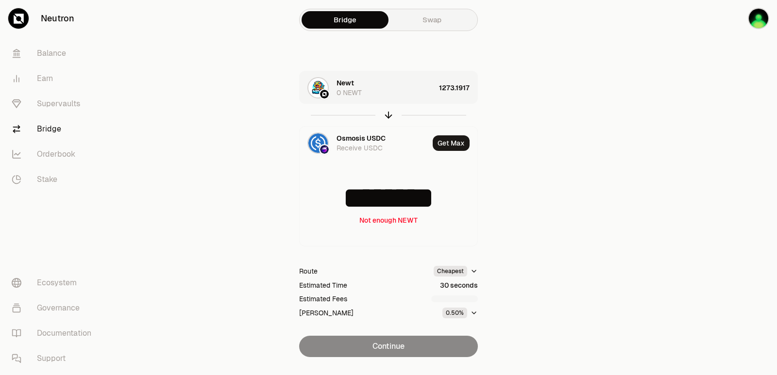
click at [397, 87] on div "Newt 0 NEWT" at bounding box center [385, 87] width 99 height 19
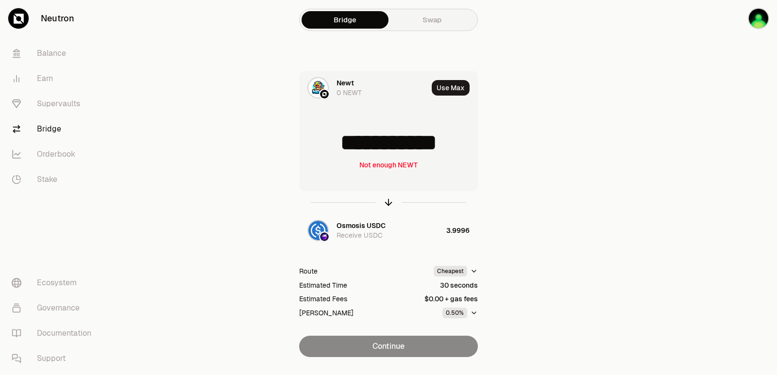
click at [448, 85] on button "Use Max" at bounding box center [451, 88] width 38 height 16
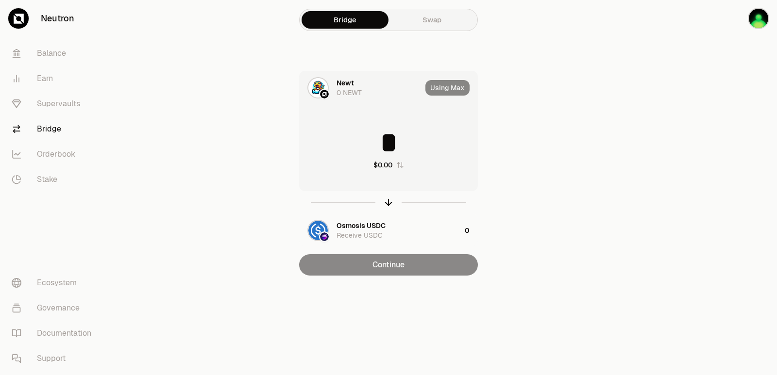
click at [384, 133] on input "*" at bounding box center [388, 142] width 178 height 29
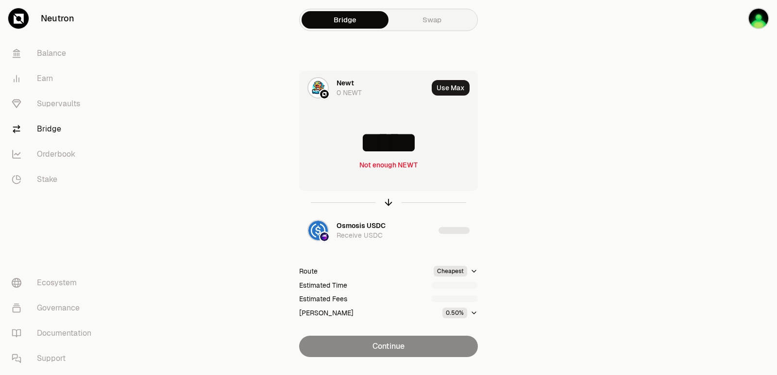
click at [443, 142] on input "*****" at bounding box center [388, 142] width 178 height 29
type input "****"
click at [385, 203] on icon "button" at bounding box center [388, 202] width 11 height 11
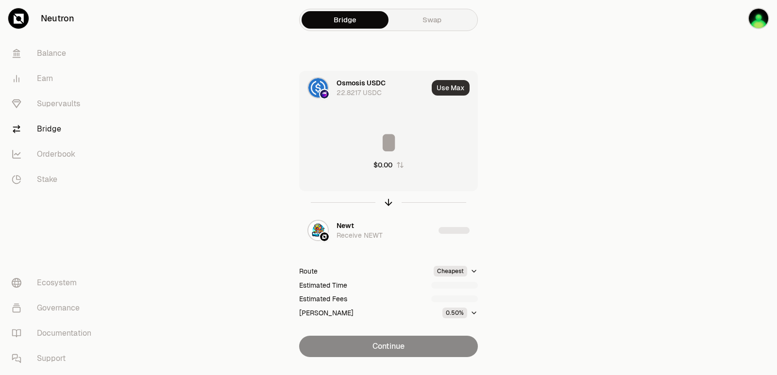
click at [454, 87] on button "Use Max" at bounding box center [451, 88] width 38 height 16
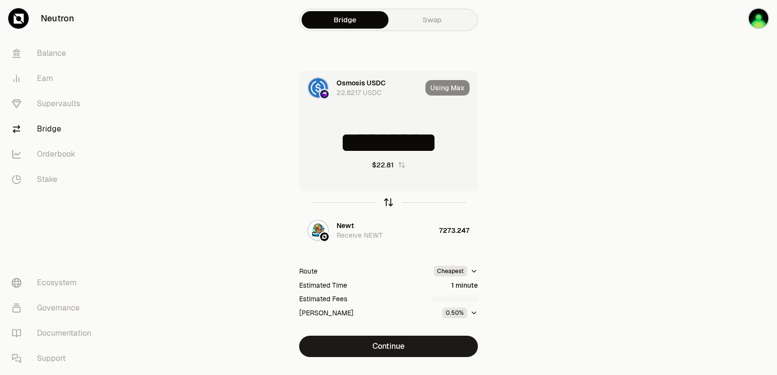
click at [388, 201] on icon "button" at bounding box center [388, 202] width 11 height 11
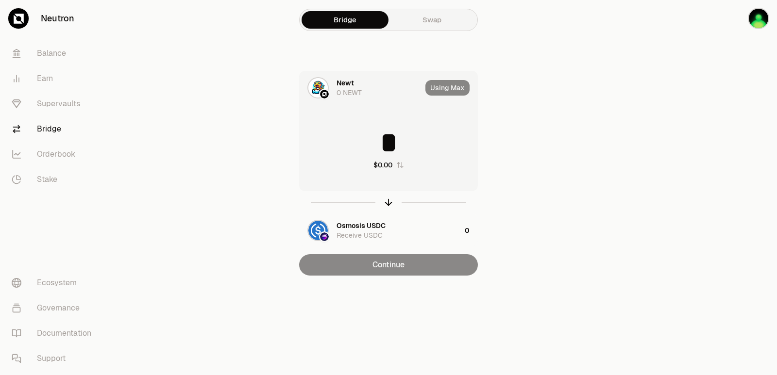
click at [374, 141] on input "*" at bounding box center [388, 142] width 178 height 29
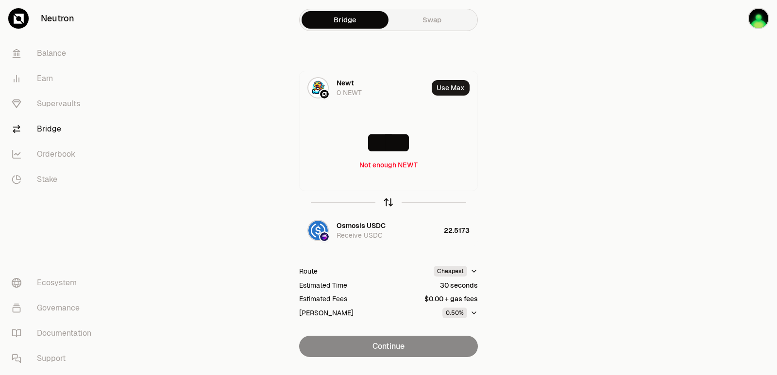
type input "****"
click at [391, 200] on icon "button" at bounding box center [388, 202] width 11 height 11
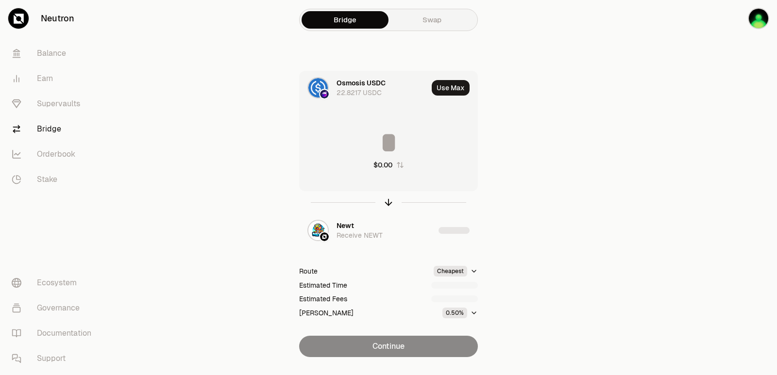
click at [379, 135] on input at bounding box center [388, 142] width 178 height 29
type input "*"
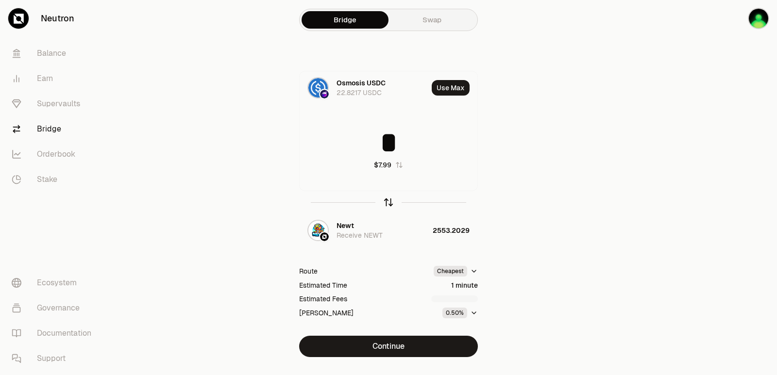
type input "*"
click at [389, 203] on icon "button" at bounding box center [388, 202] width 11 height 11
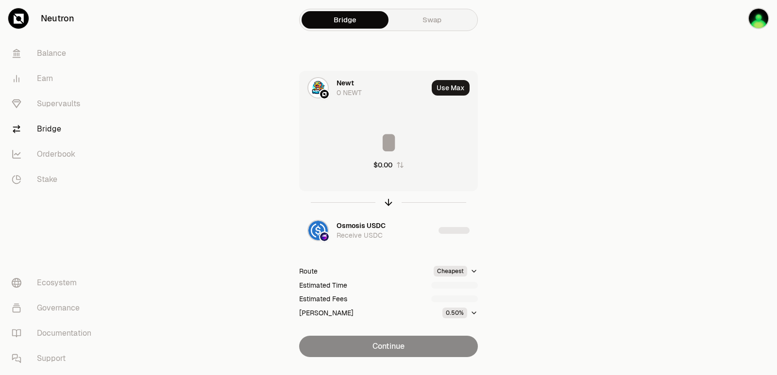
click at [369, 140] on input at bounding box center [388, 142] width 178 height 29
type input "****"
click at [386, 199] on icon "button" at bounding box center [388, 202] width 11 height 11
click at [376, 140] on input at bounding box center [388, 142] width 178 height 29
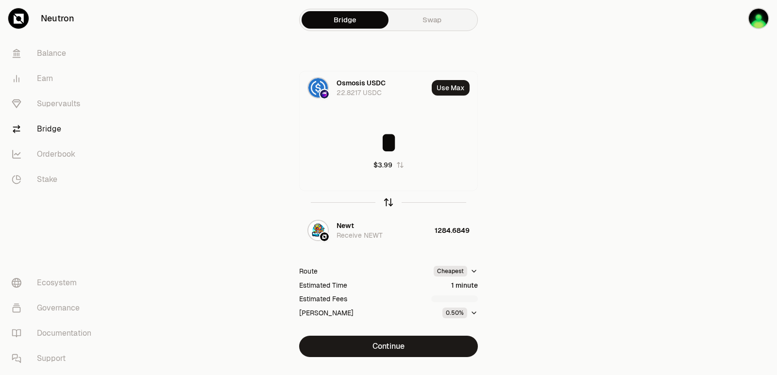
type input "*"
click at [388, 199] on icon "button" at bounding box center [388, 200] width 6 height 3
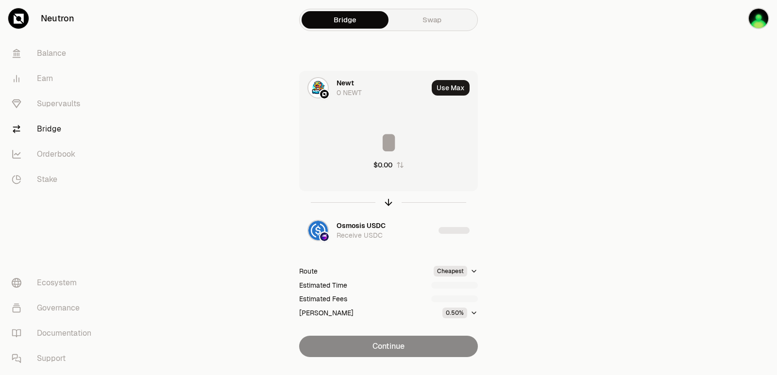
click at [376, 149] on input at bounding box center [388, 142] width 178 height 29
click at [390, 203] on icon "button" at bounding box center [388, 202] width 11 height 11
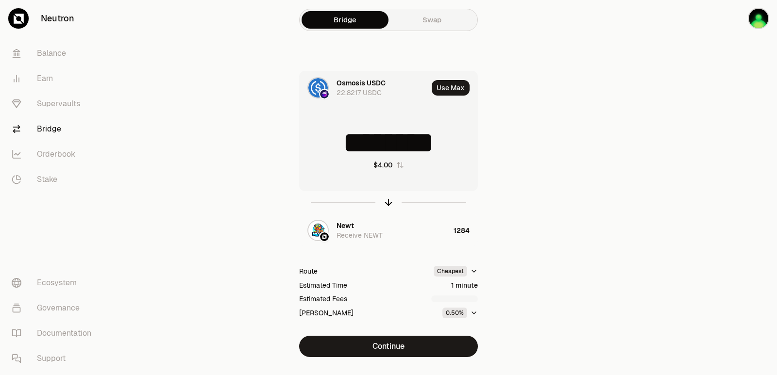
click at [382, 155] on input "********" at bounding box center [388, 142] width 178 height 29
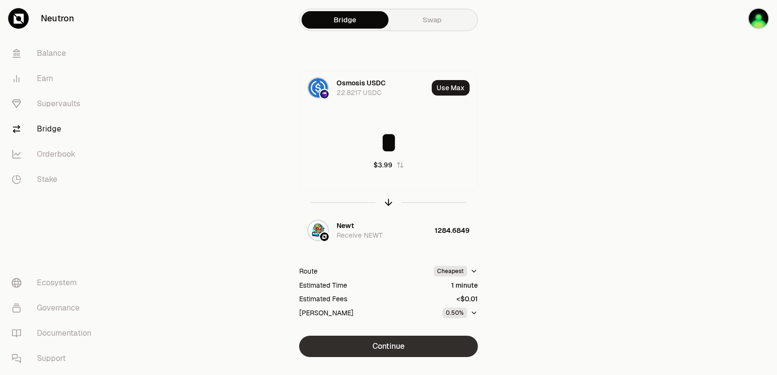
type input "*"
click at [417, 349] on button "Continue" at bounding box center [388, 346] width 179 height 21
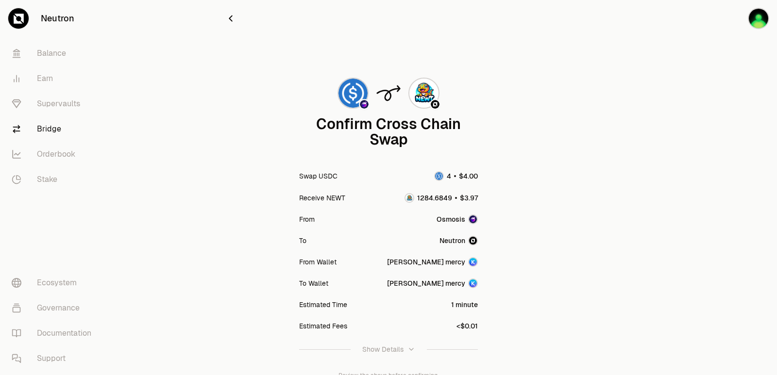
scroll to position [80, 0]
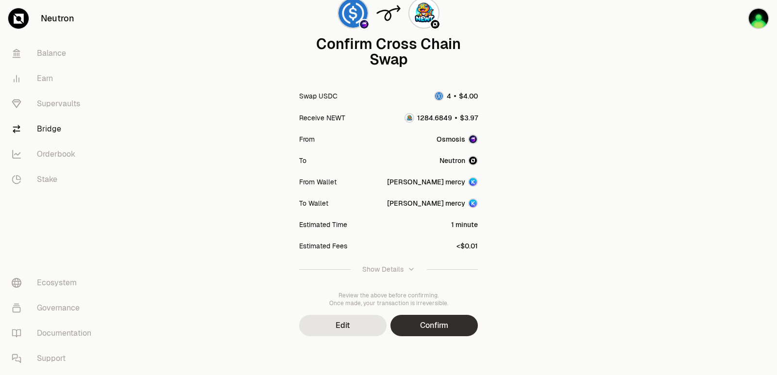
click at [449, 332] on button "Confirm" at bounding box center [433, 325] width 87 height 21
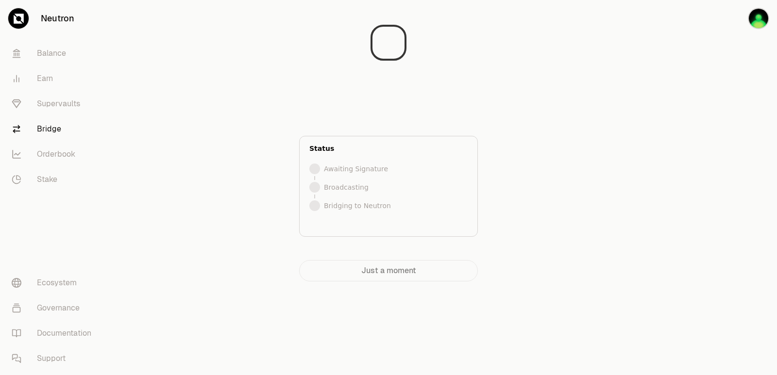
scroll to position [0, 0]
click at [729, 212] on div at bounding box center [722, 160] width 109 height 320
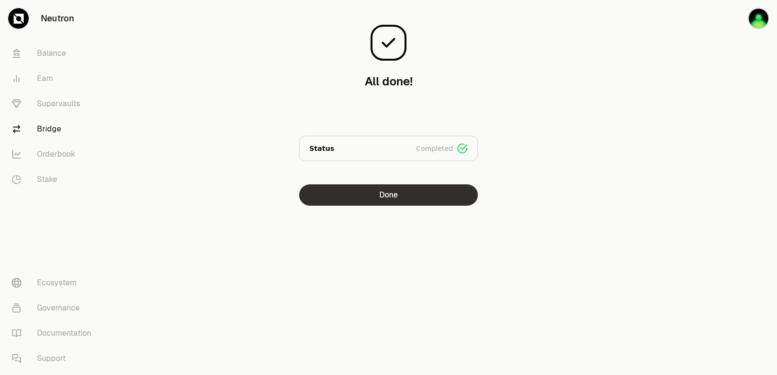
click at [374, 194] on button "Done" at bounding box center [388, 194] width 179 height 21
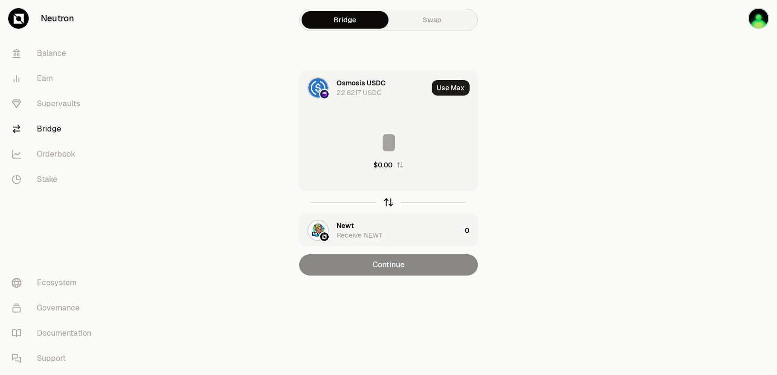
click at [388, 207] on icon "button" at bounding box center [388, 202] width 11 height 11
click at [445, 85] on button "Use Max" at bounding box center [451, 88] width 38 height 16
type input "**********"
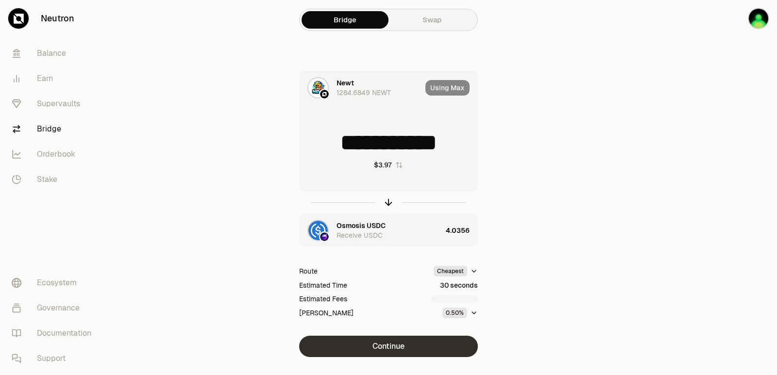
click at [388, 345] on button "Continue" at bounding box center [388, 346] width 179 height 21
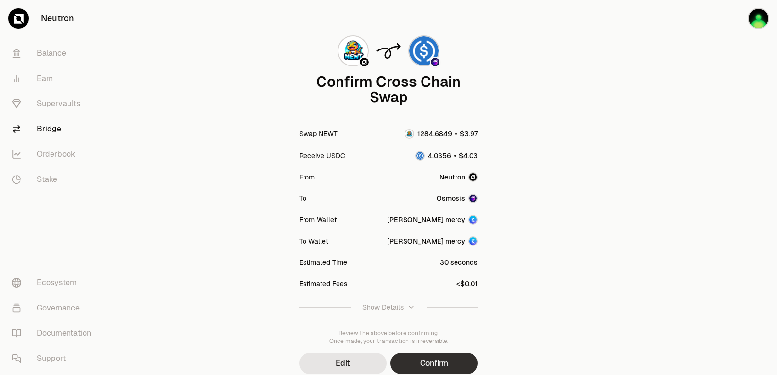
scroll to position [80, 0]
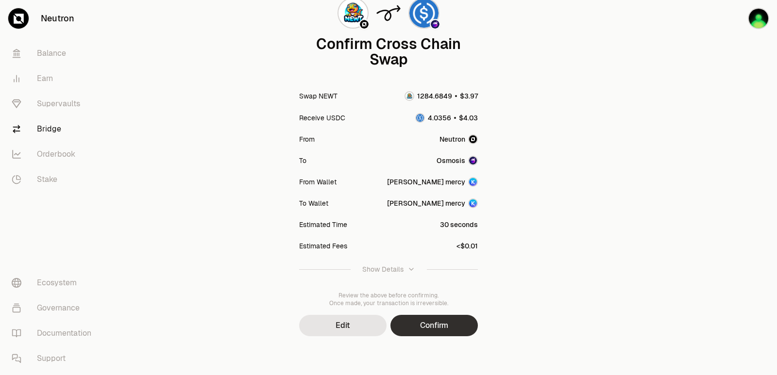
click at [433, 319] on button "Confirm" at bounding box center [433, 325] width 87 height 21
